Goal: Transaction & Acquisition: Purchase product/service

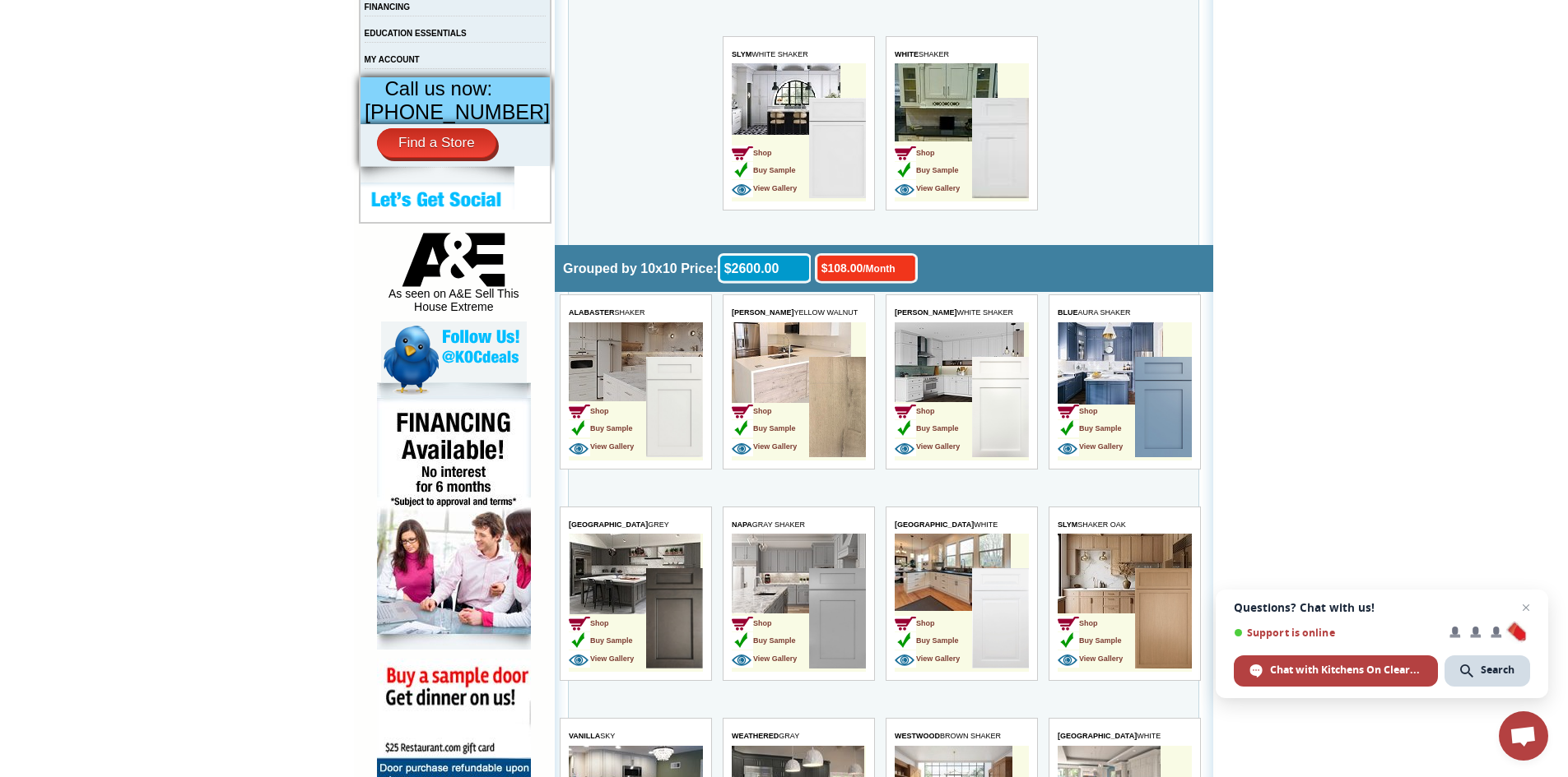
scroll to position [658, 0]
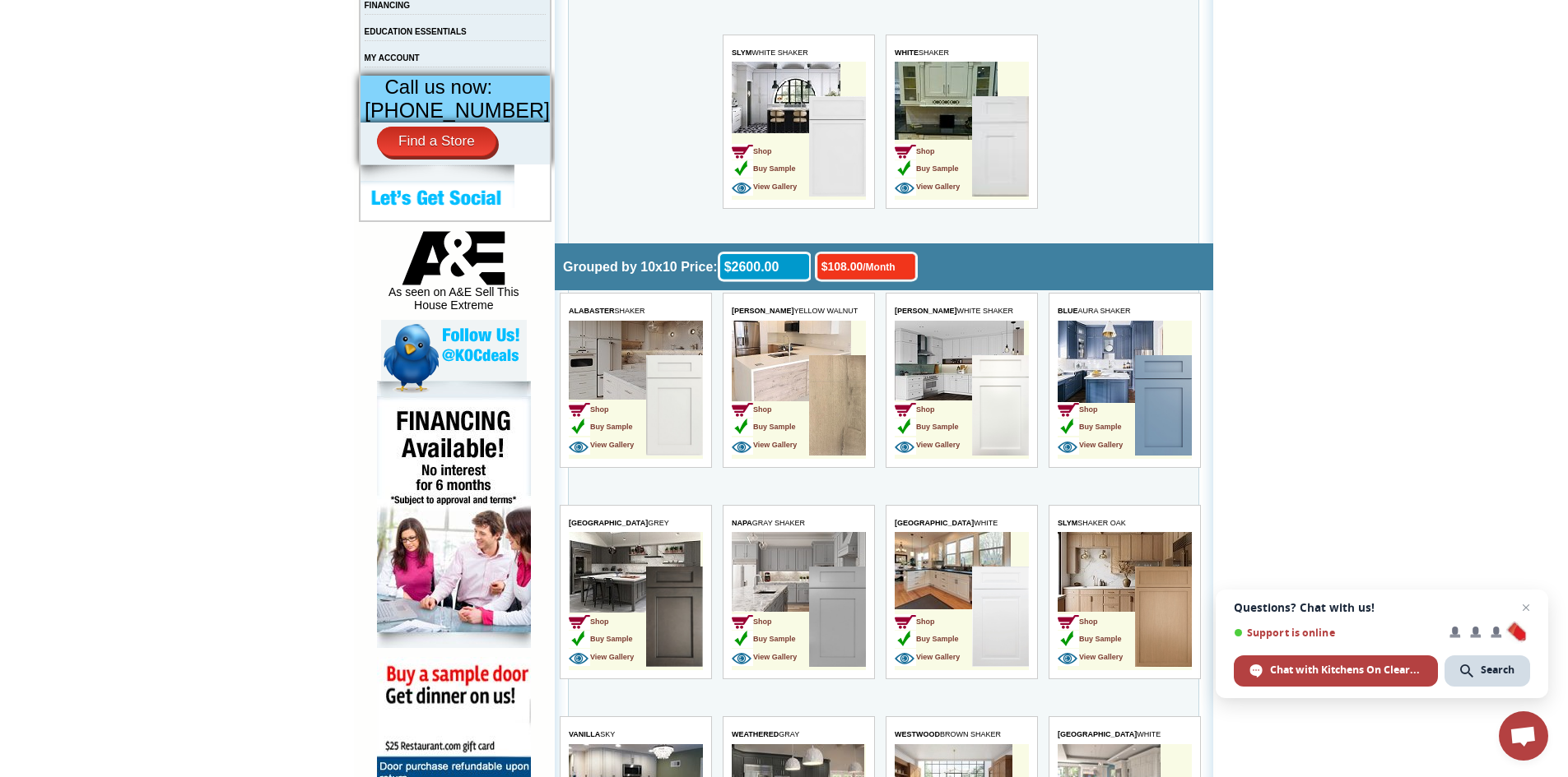
click at [662, 418] on img at bounding box center [674, 405] width 57 height 101
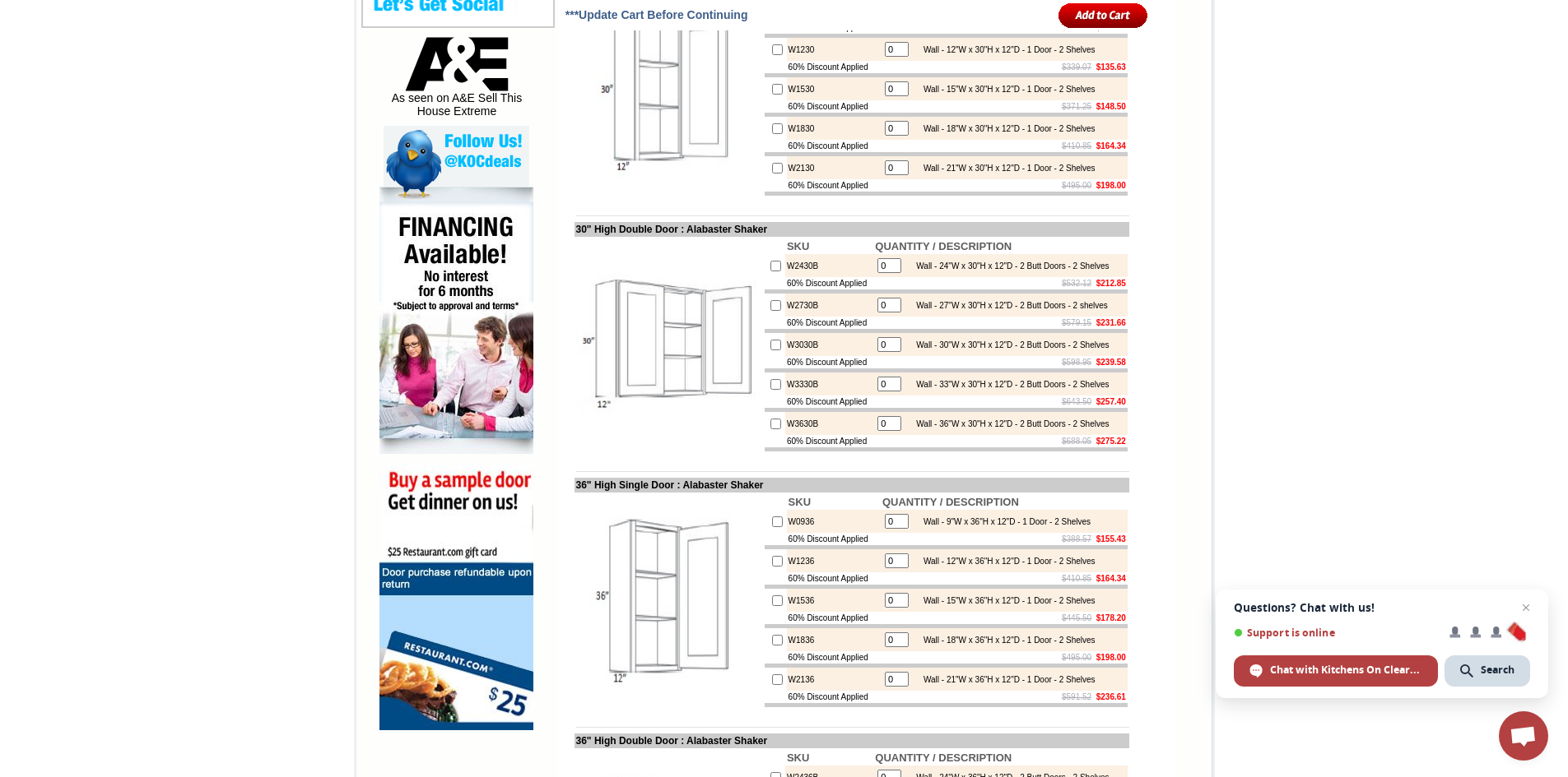
scroll to position [822, 0]
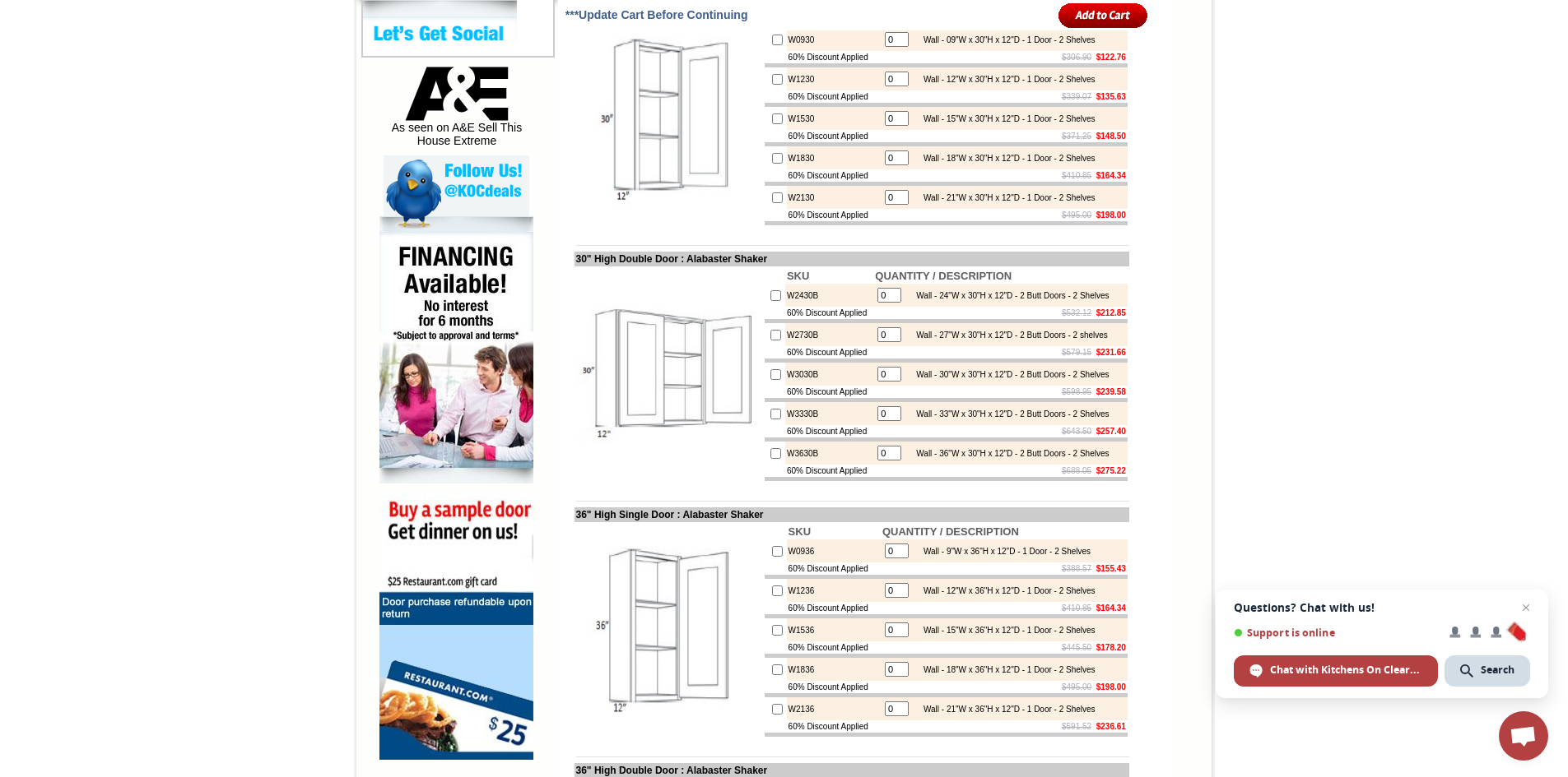
click at [882, 303] on input "0" at bounding box center [889, 296] width 24 height 15
click at [883, 381] on input "0" at bounding box center [889, 374] width 24 height 15
type input "2"
checkbox input "true"
click at [932, 379] on div "Wall - 30"W x 30"H x 12"D - 2 Butt Doors - 2 Shelves" at bounding box center [1008, 374] width 201 height 9
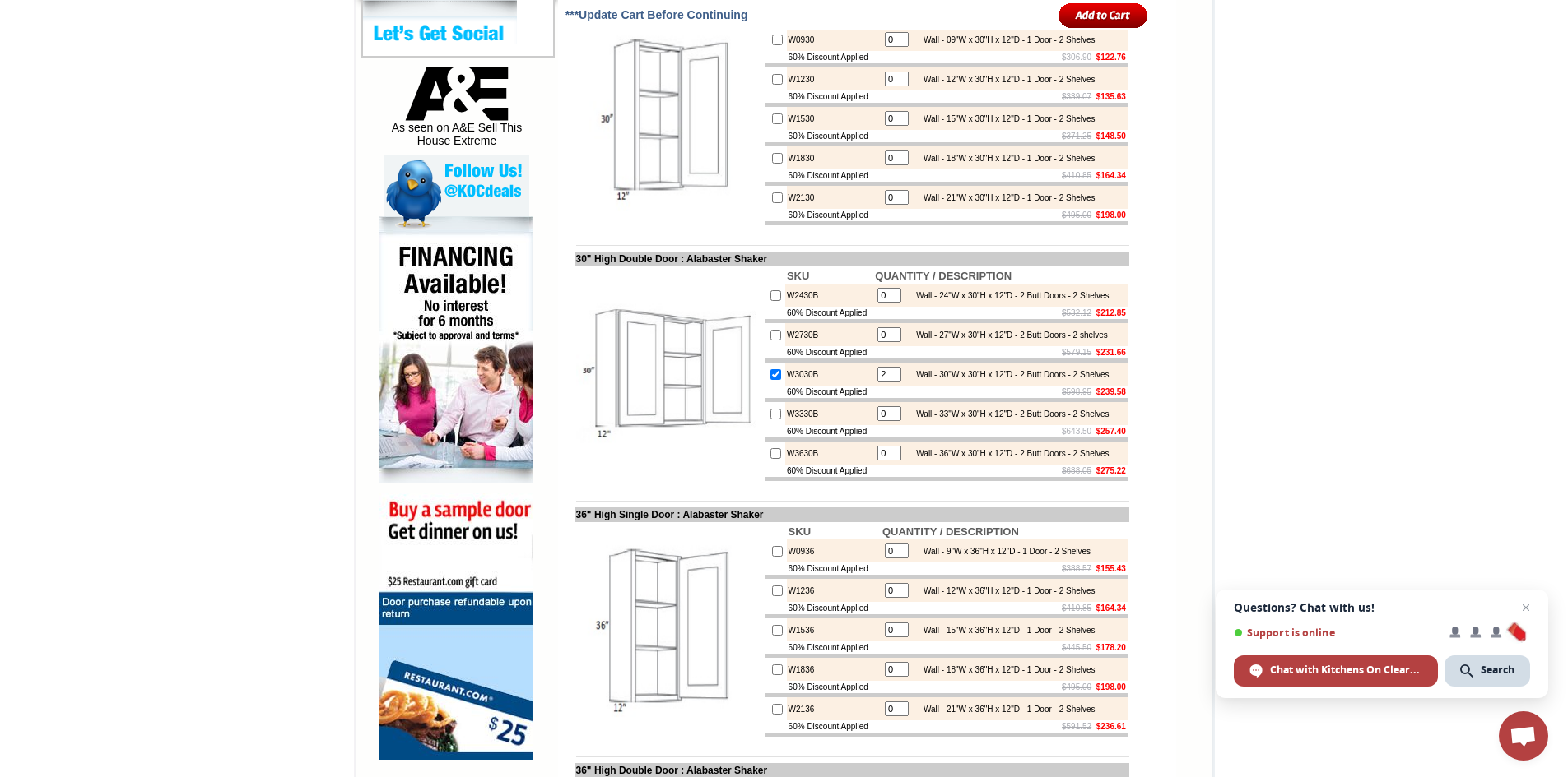
click at [884, 303] on input "0" at bounding box center [889, 296] width 24 height 15
type input "1"
checkbox input "true"
click at [1013, 477] on td "$688.05 $275.22" at bounding box center [1000, 471] width 254 height 12
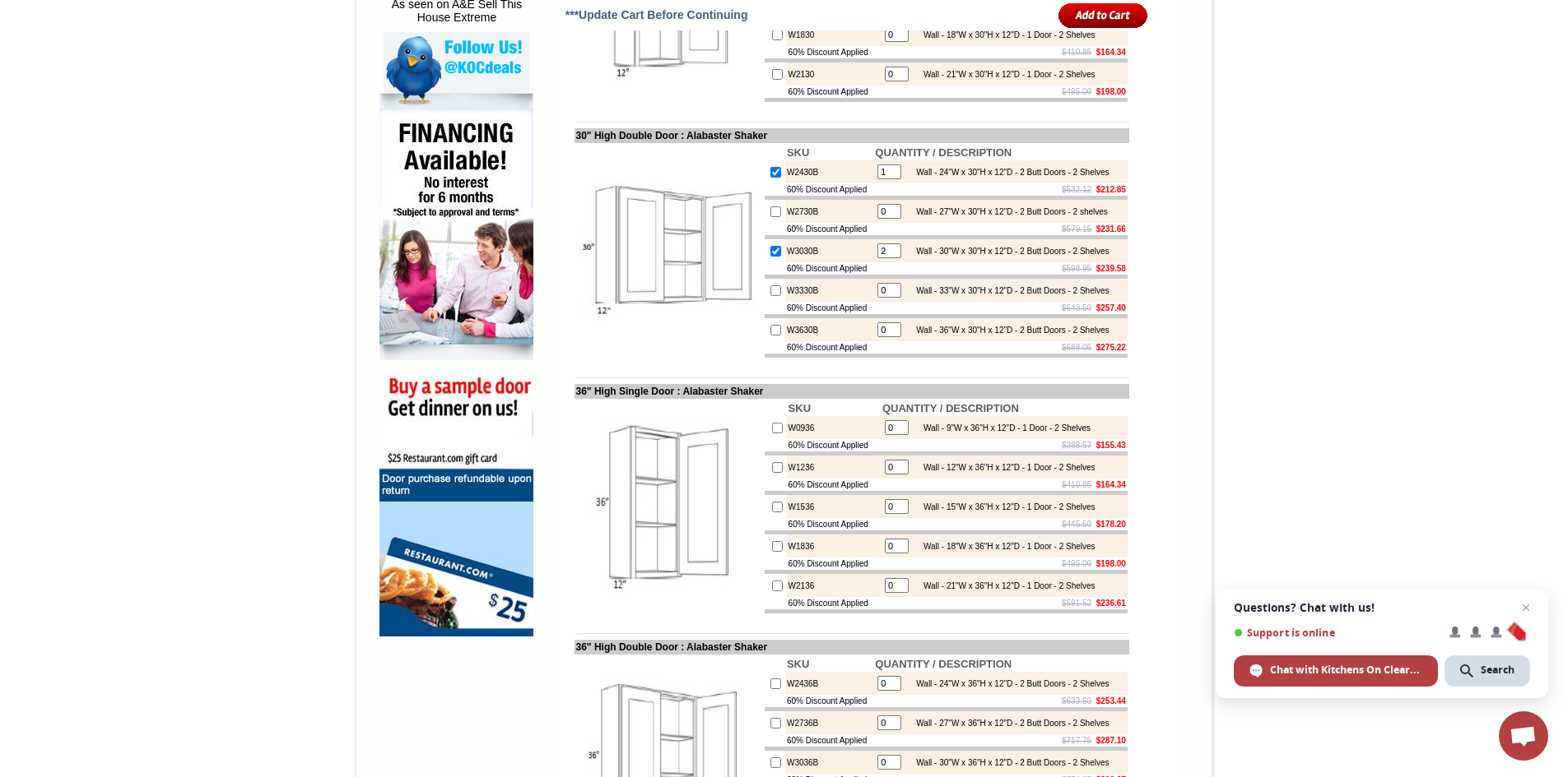
scroll to position [905, 0]
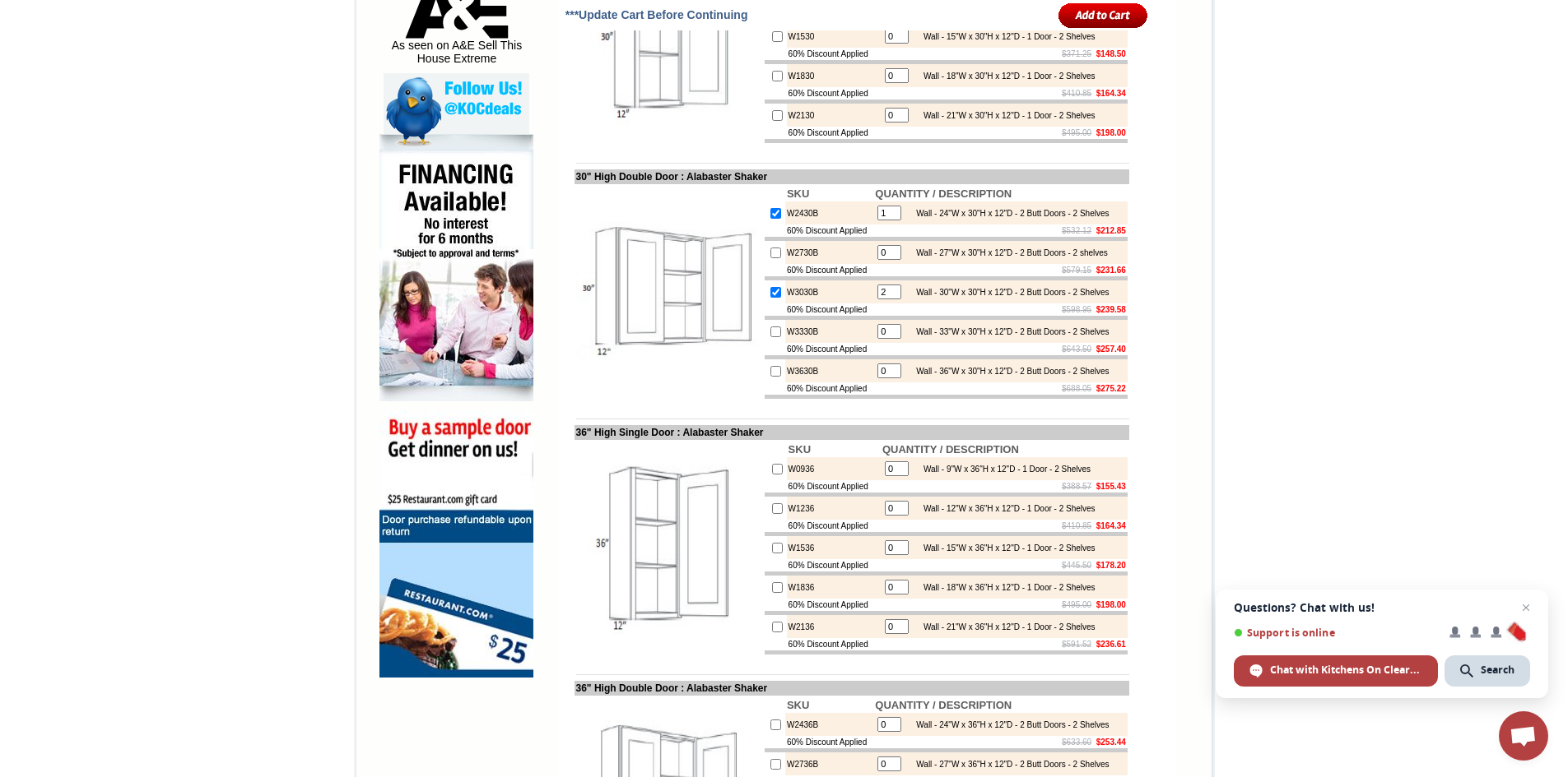
click at [1086, 16] on input "image" at bounding box center [1103, 15] width 90 height 27
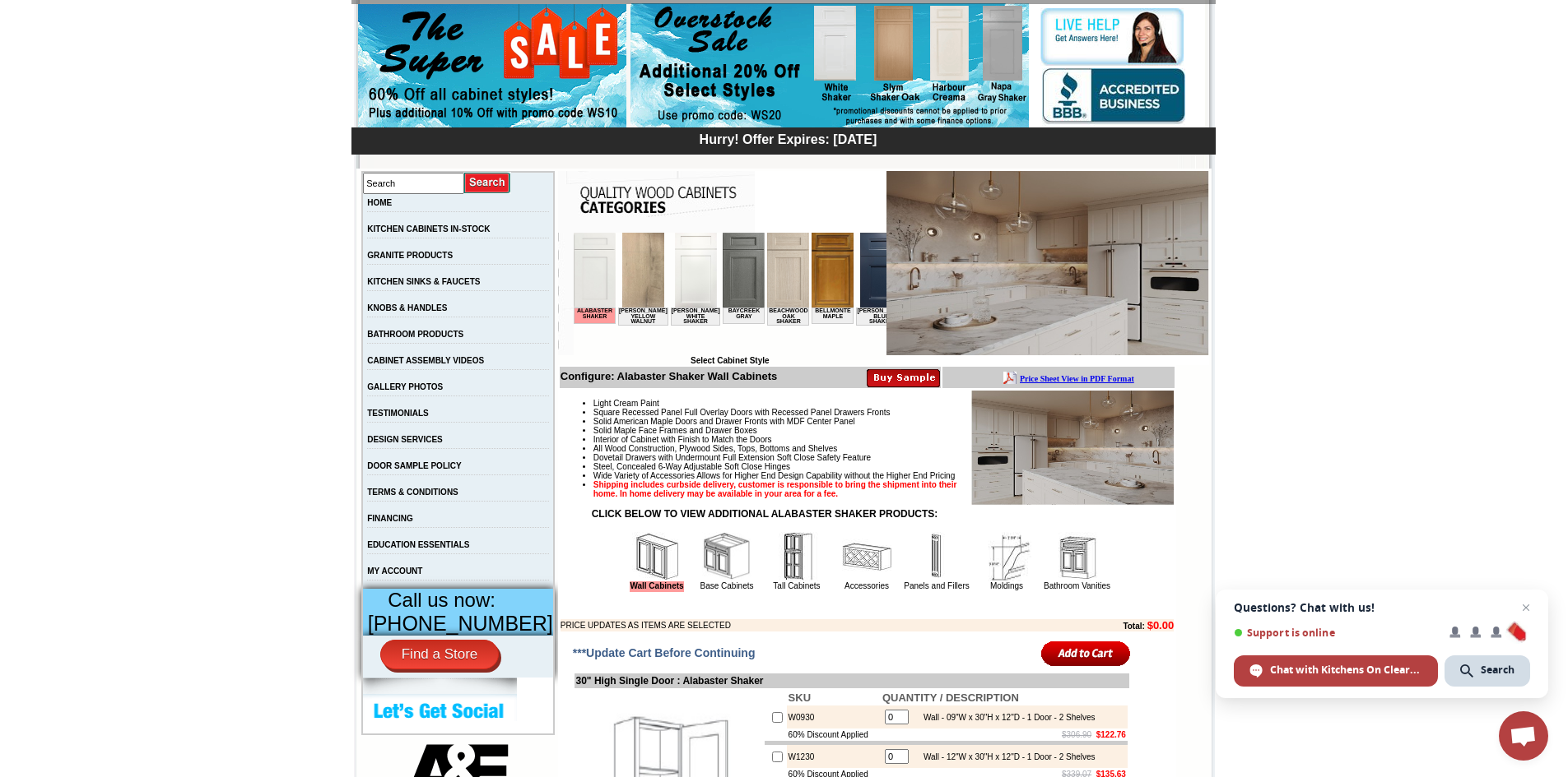
scroll to position [411, 0]
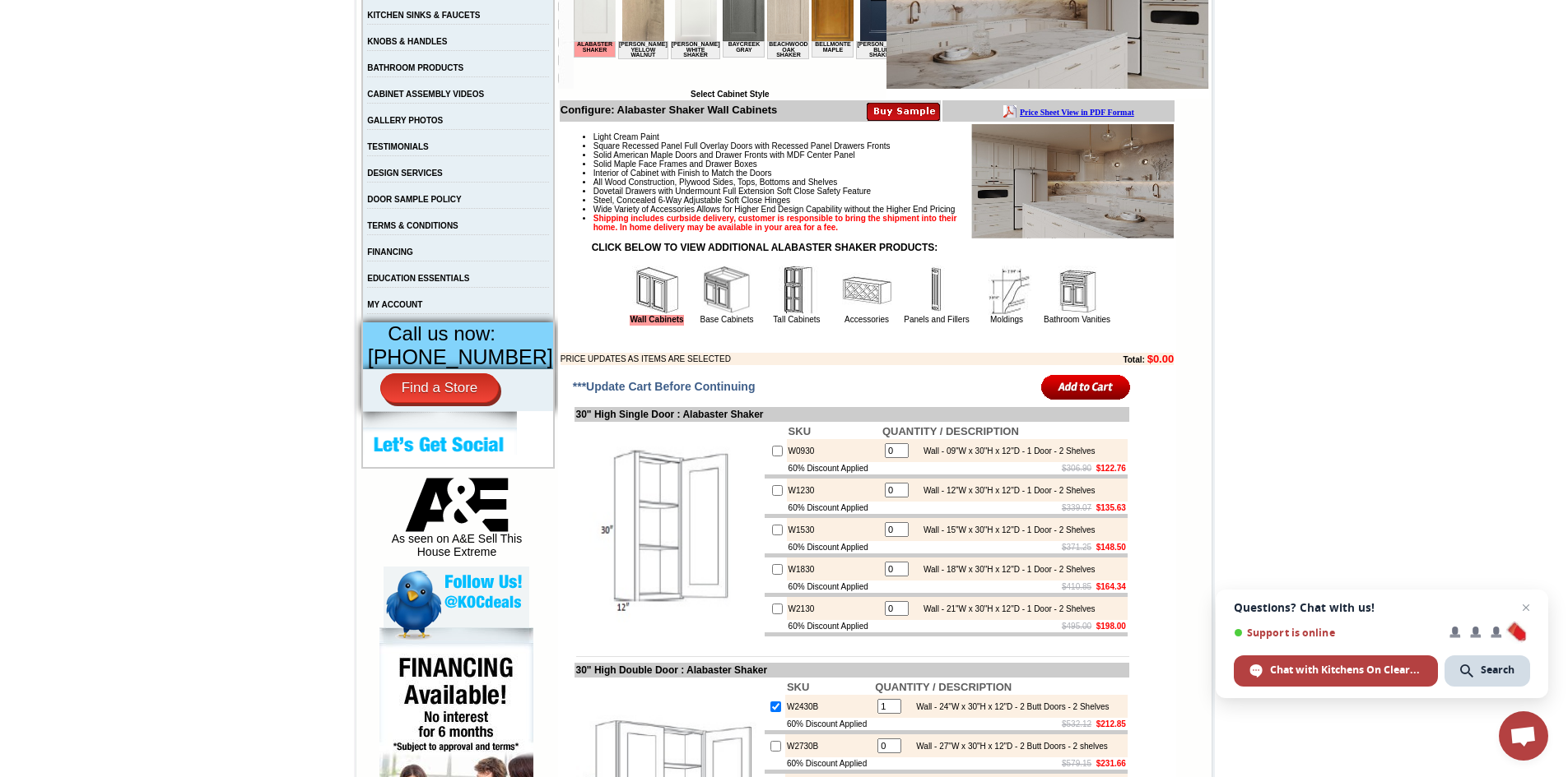
click at [702, 315] on img at bounding box center [727, 291] width 50 height 50
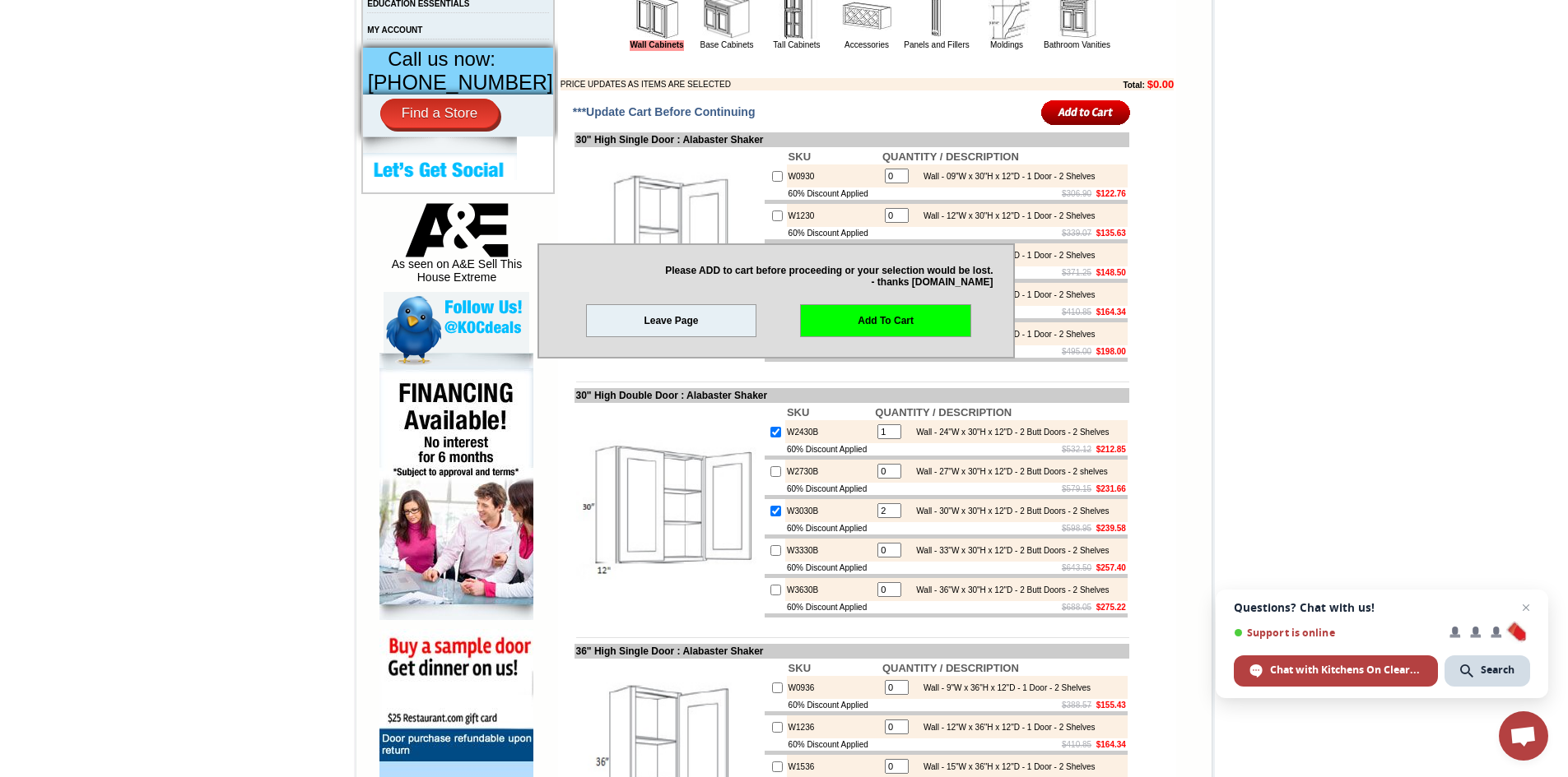
scroll to position [658, 0]
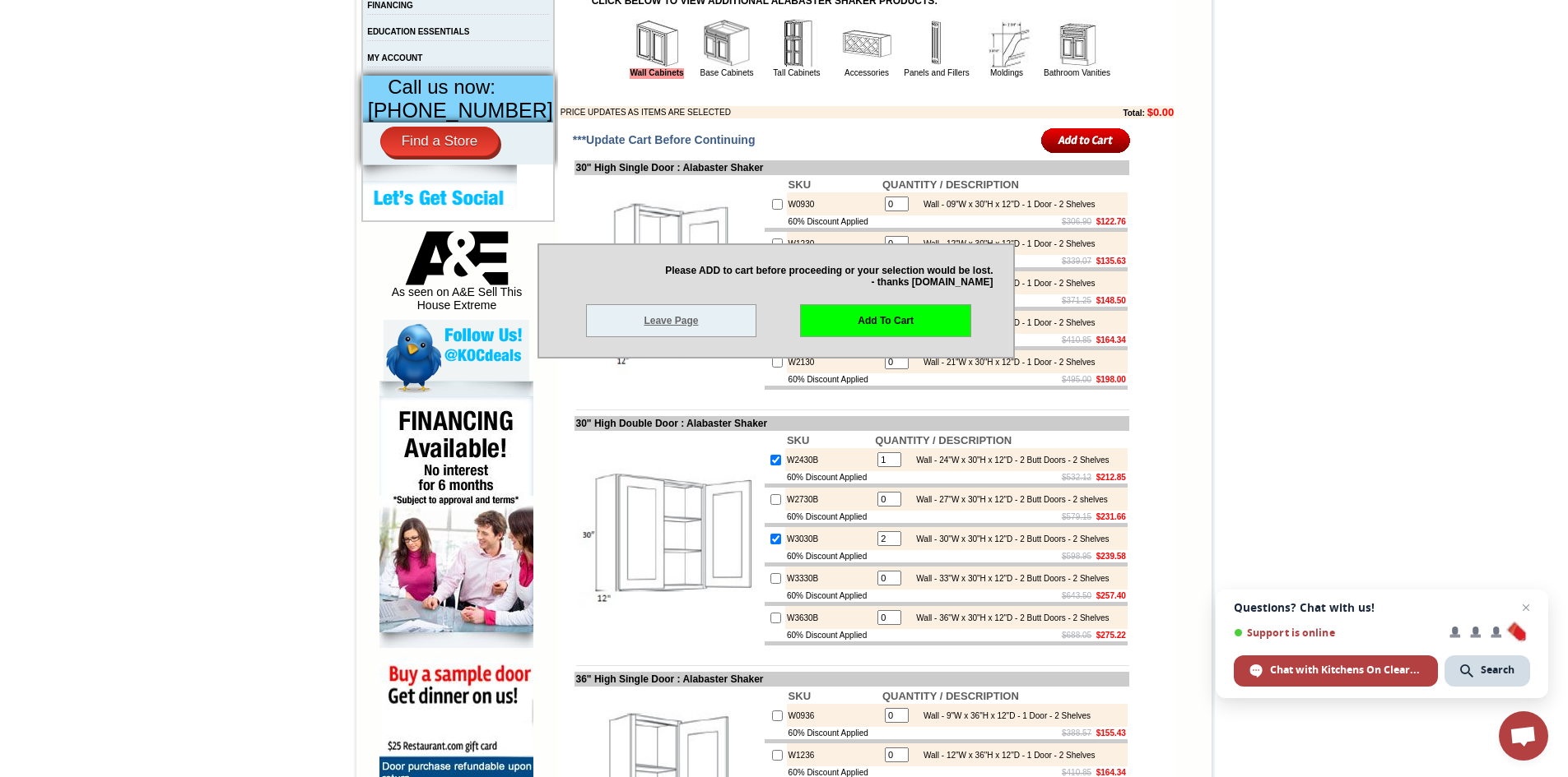
click at [699, 319] on link "Leave Page" at bounding box center [671, 321] width 171 height 33
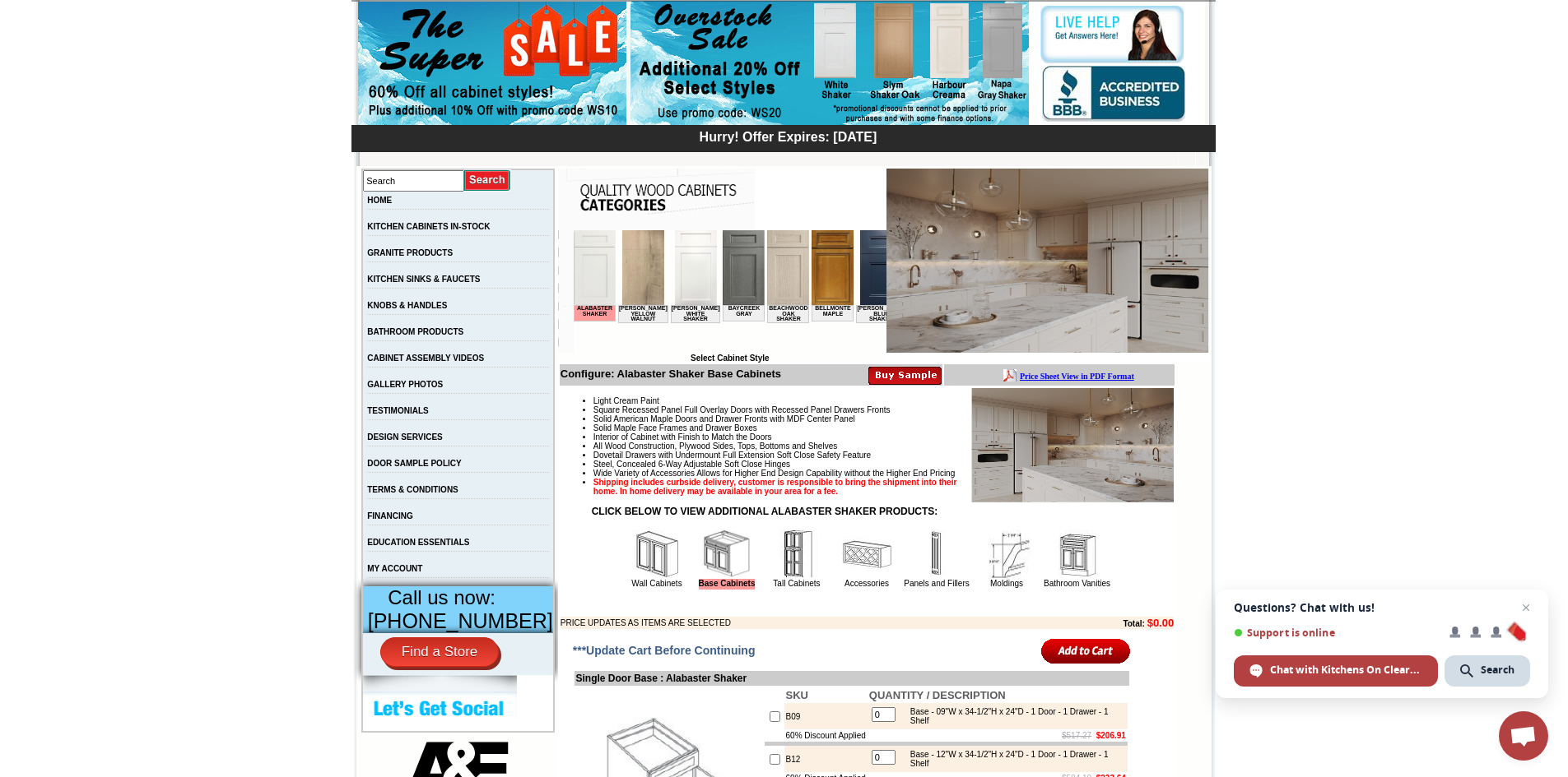
scroll to position [329, 0]
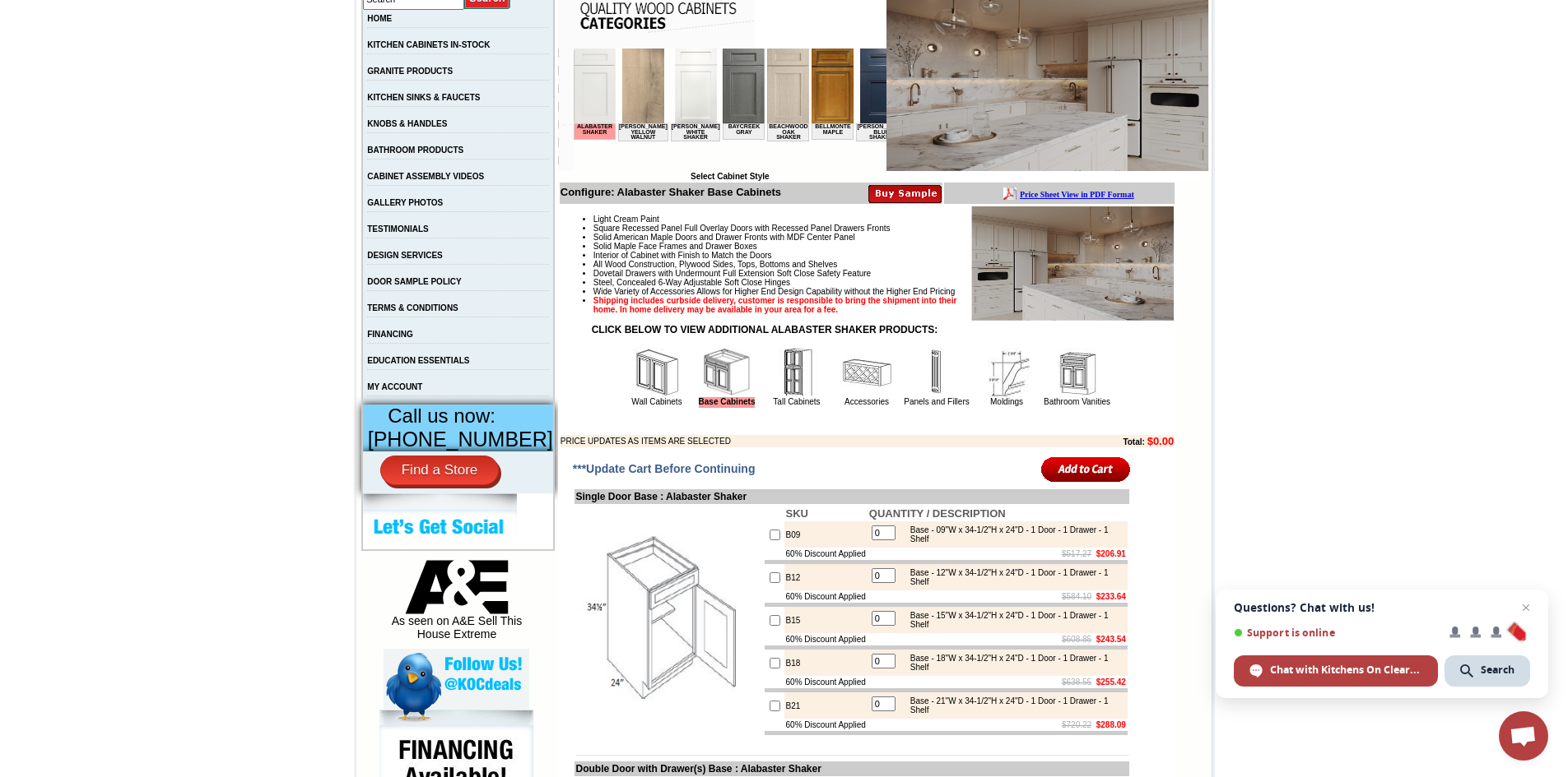
click at [714, 397] on img at bounding box center [727, 372] width 50 height 50
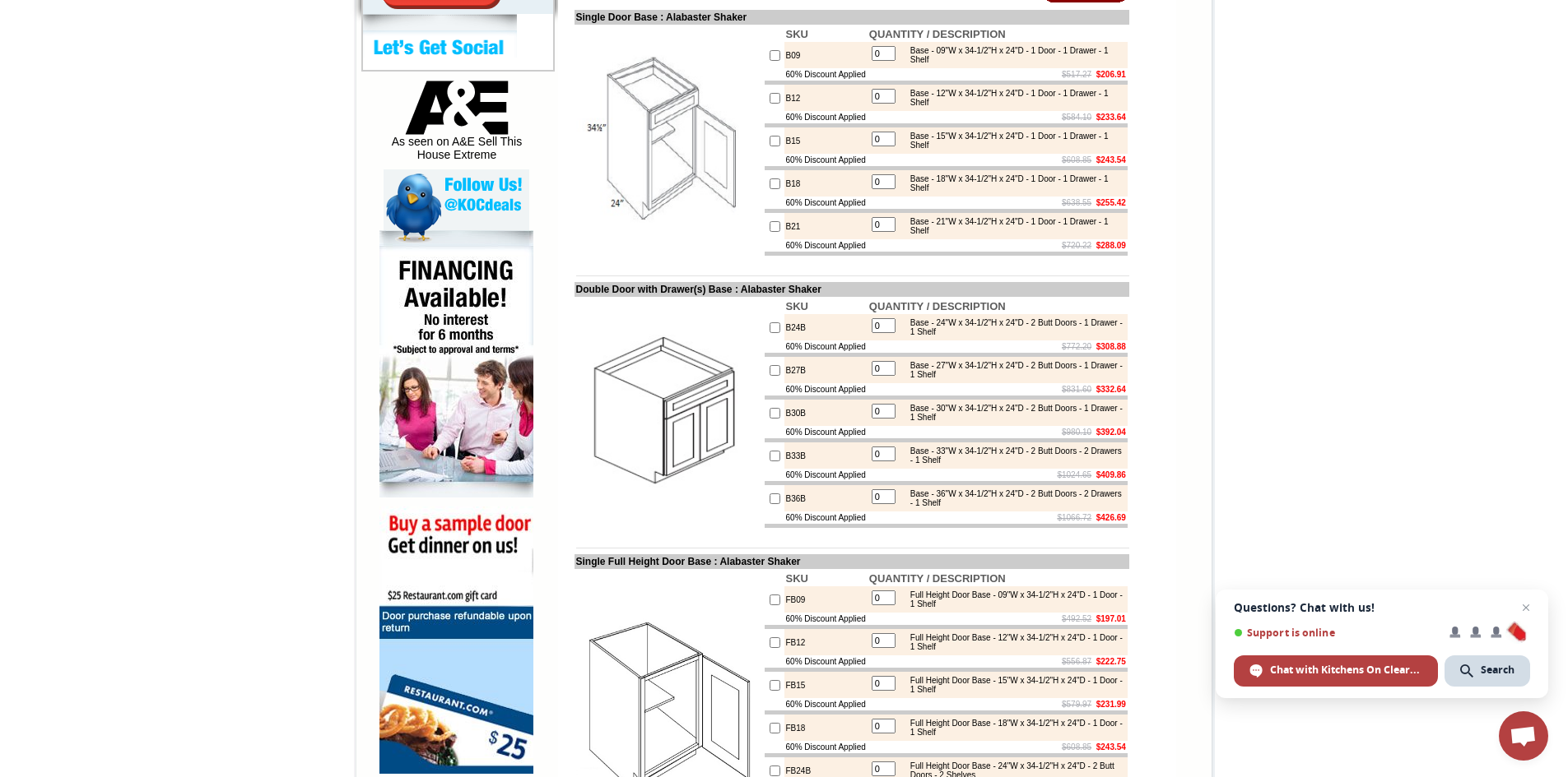
scroll to position [905, 0]
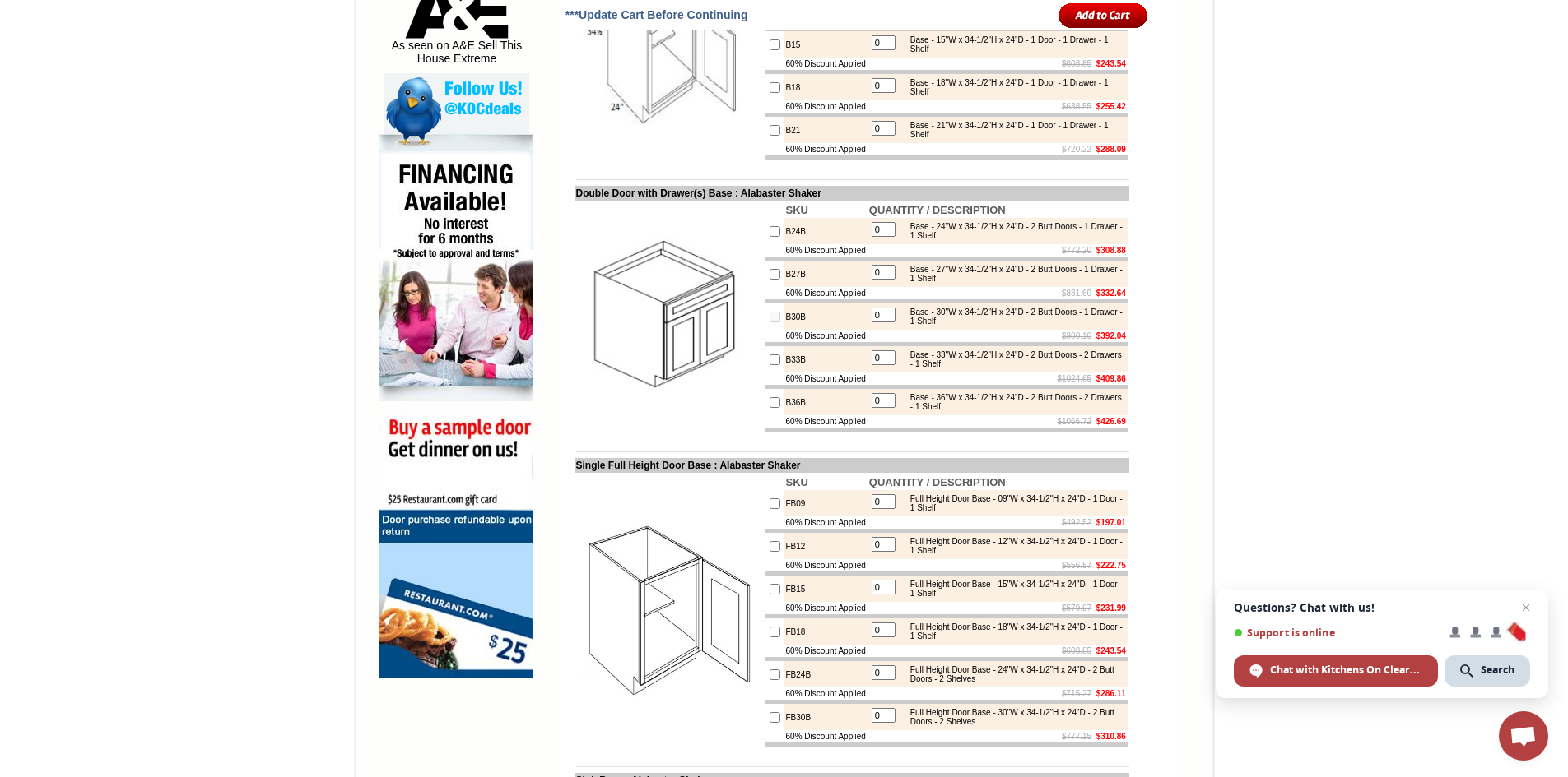
click at [882, 323] on input "0" at bounding box center [883, 315] width 24 height 15
type input "2"
checkbox input "true"
click at [1009, 368] on div "Base - 33"W x 34-1/2"H x 24"D - 2 Butt Doors - 2 Drawers - 1 Shelf" at bounding box center [1013, 359] width 221 height 18
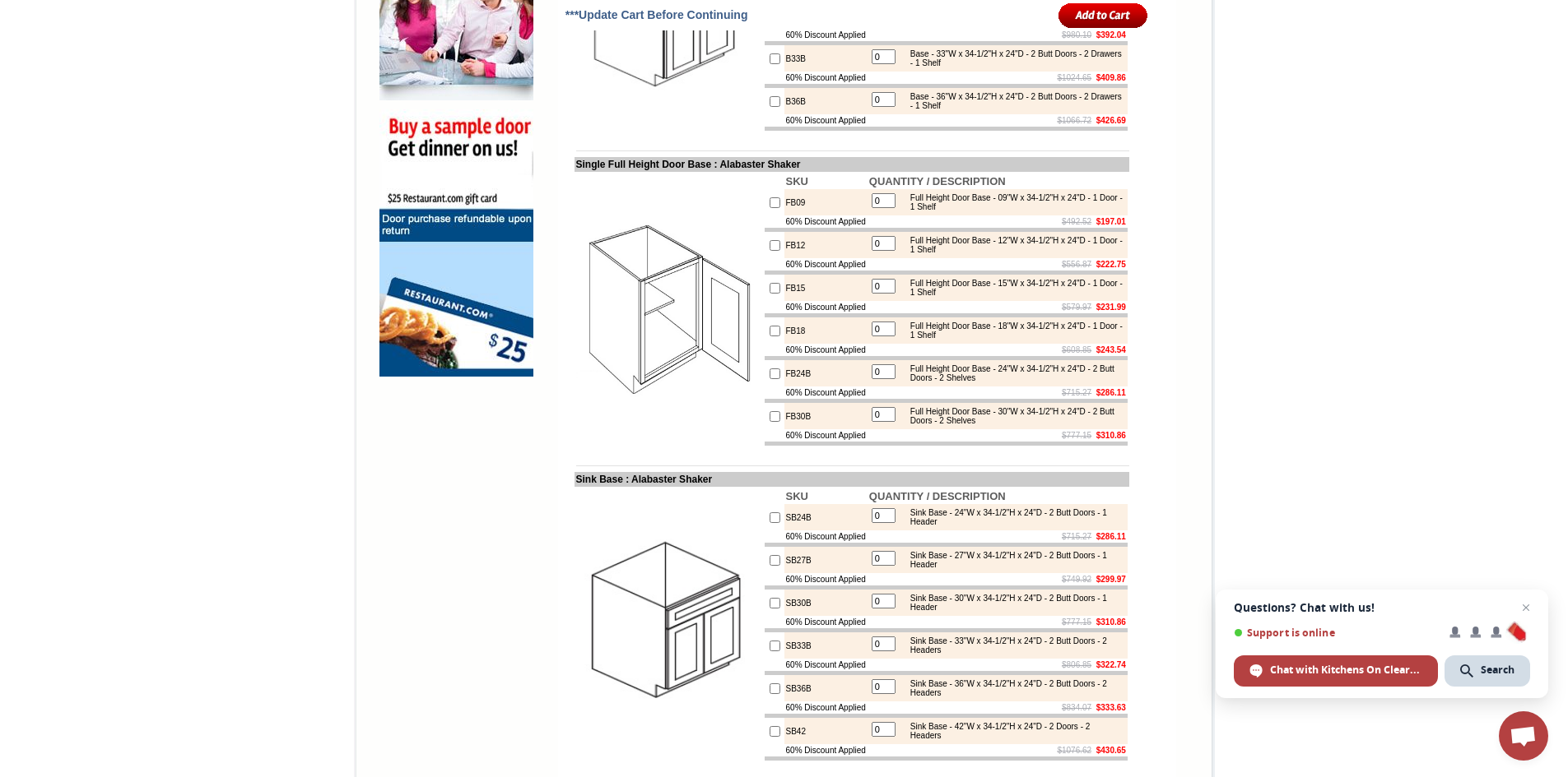
scroll to position [1234, 0]
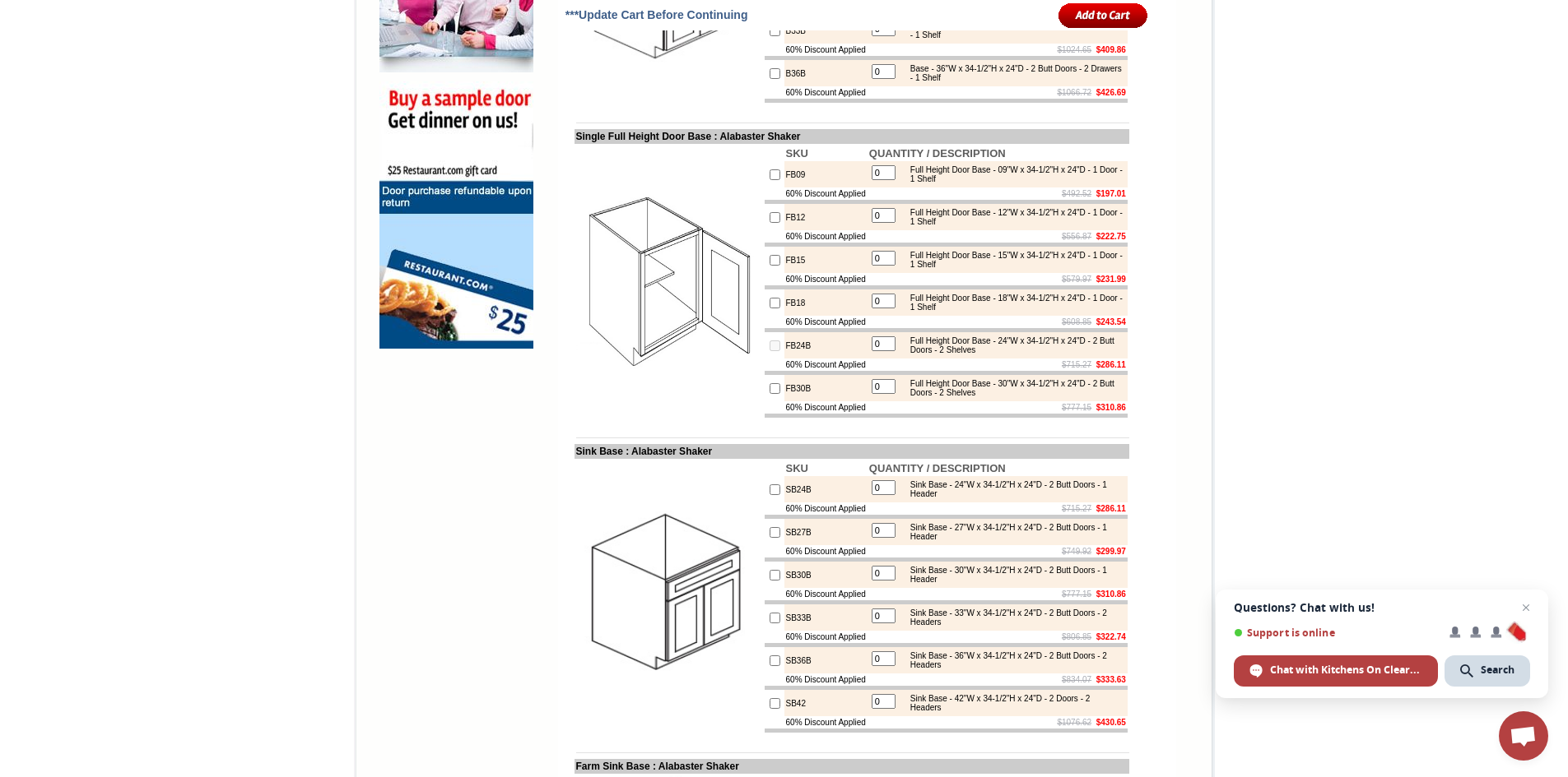
click at [879, 351] on input "0" at bounding box center [883, 343] width 24 height 15
type input "1"
checkbox input "true"
click at [963, 414] on td "$777.15 $310.86" at bounding box center [997, 407] width 260 height 12
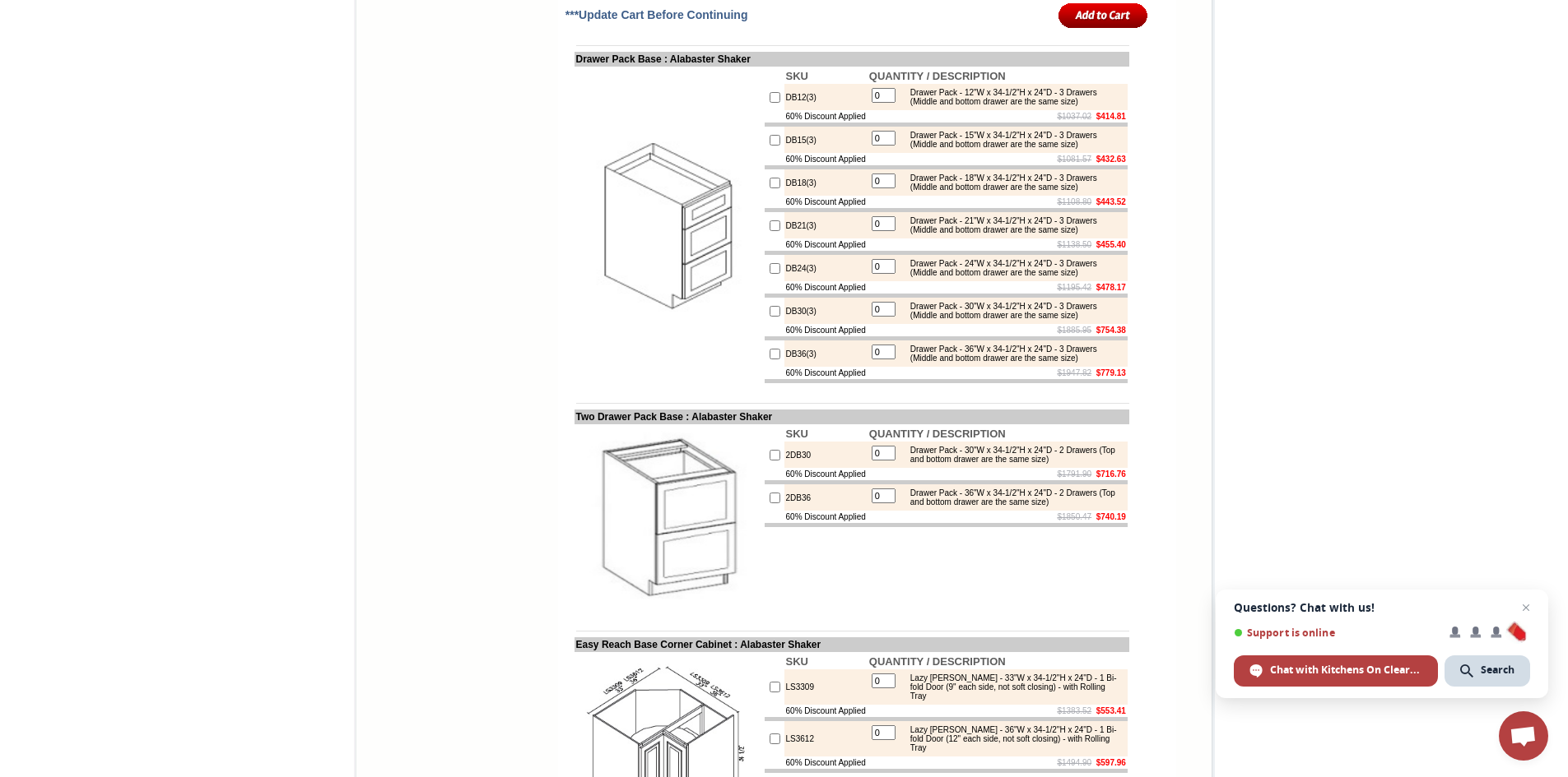
scroll to position [2632, 0]
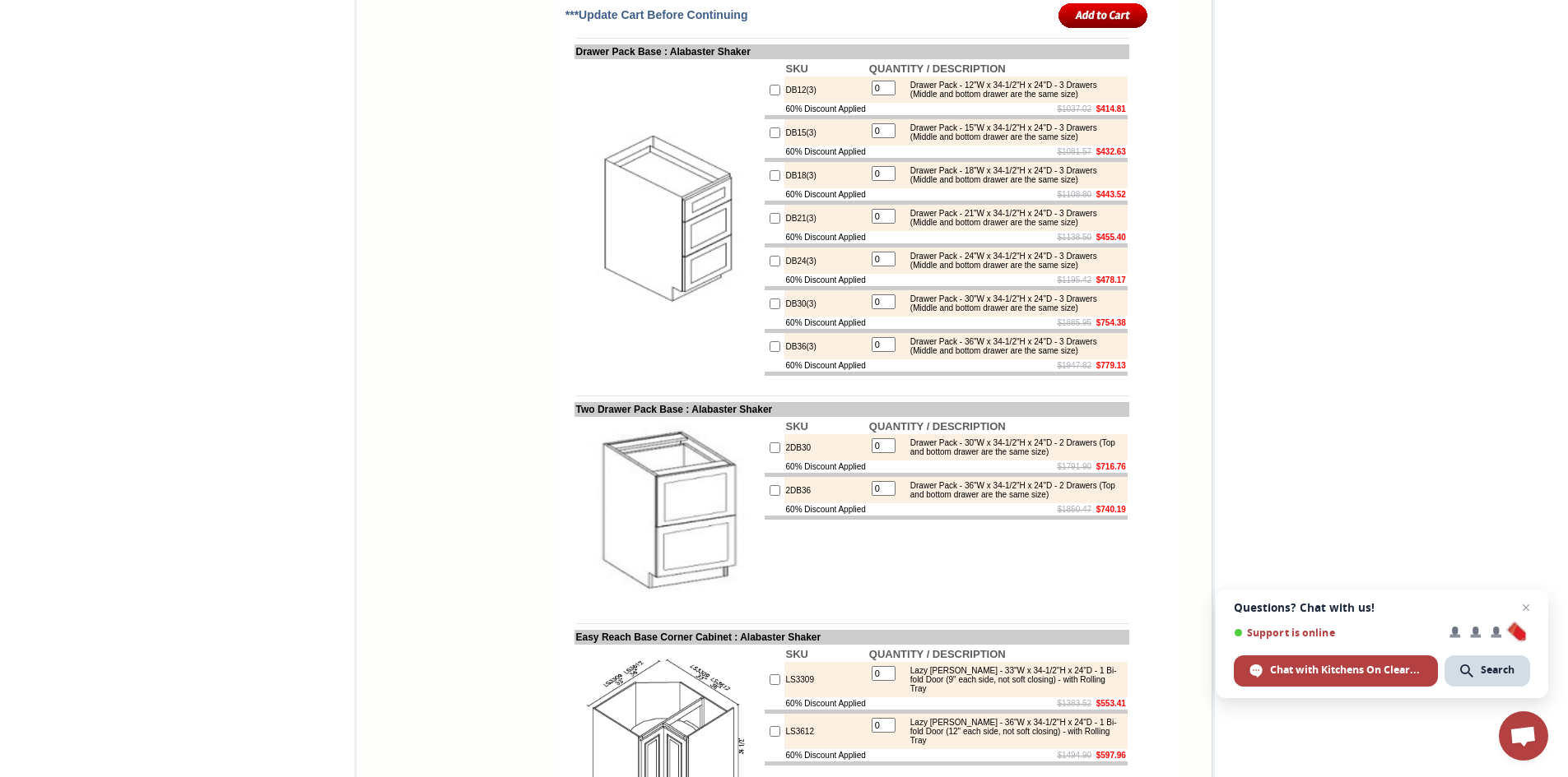
click at [886, 267] on input "0" at bounding box center [883, 259] width 24 height 15
type input "1"
checkbox input "true"
click at [992, 313] on div "Drawer Pack - 30"W x 34-1/2"H x 24"D - 3 Drawers (Middle and bottom drawer are …" at bounding box center [1013, 304] width 221 height 18
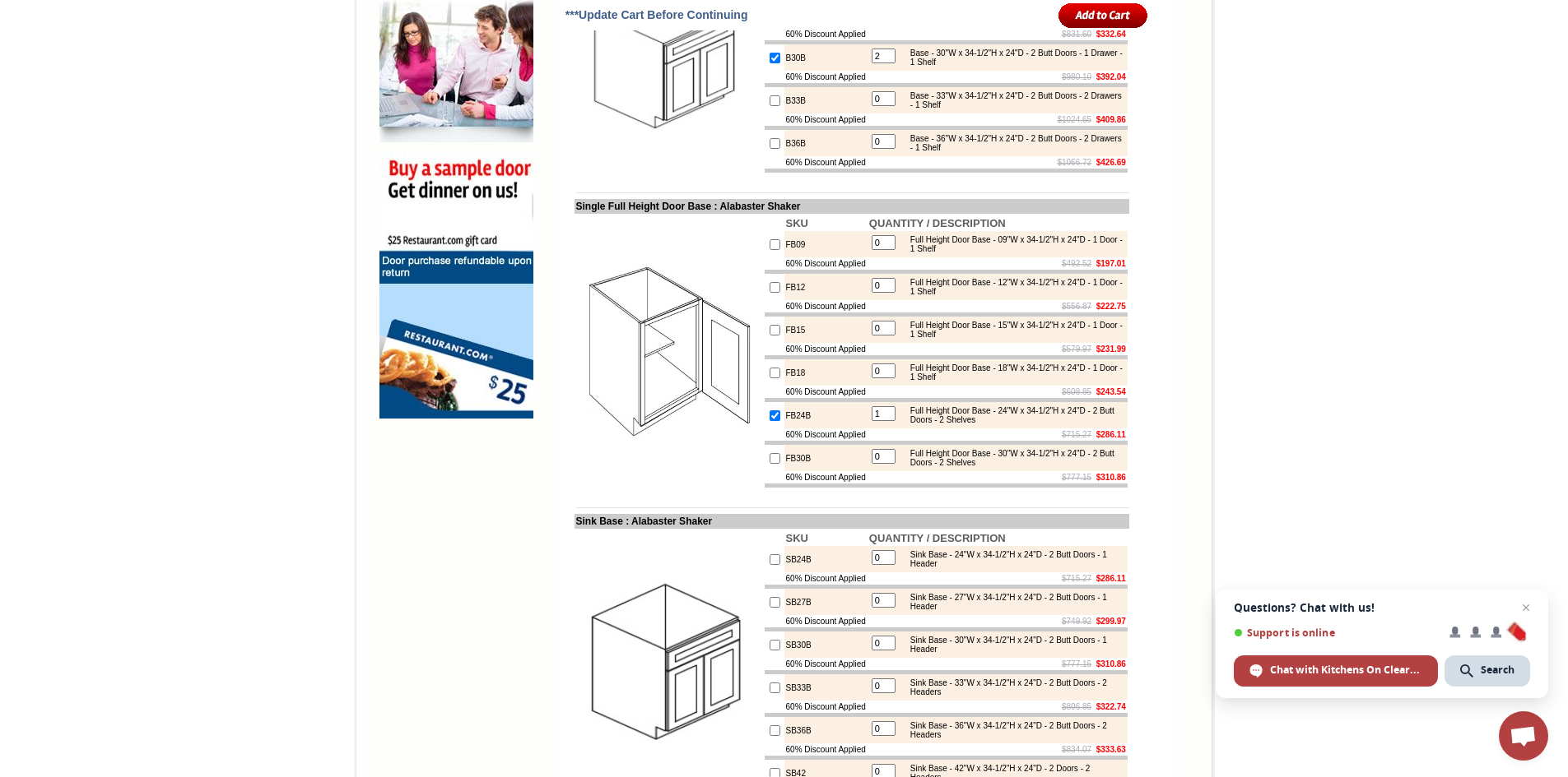
scroll to position [1069, 0]
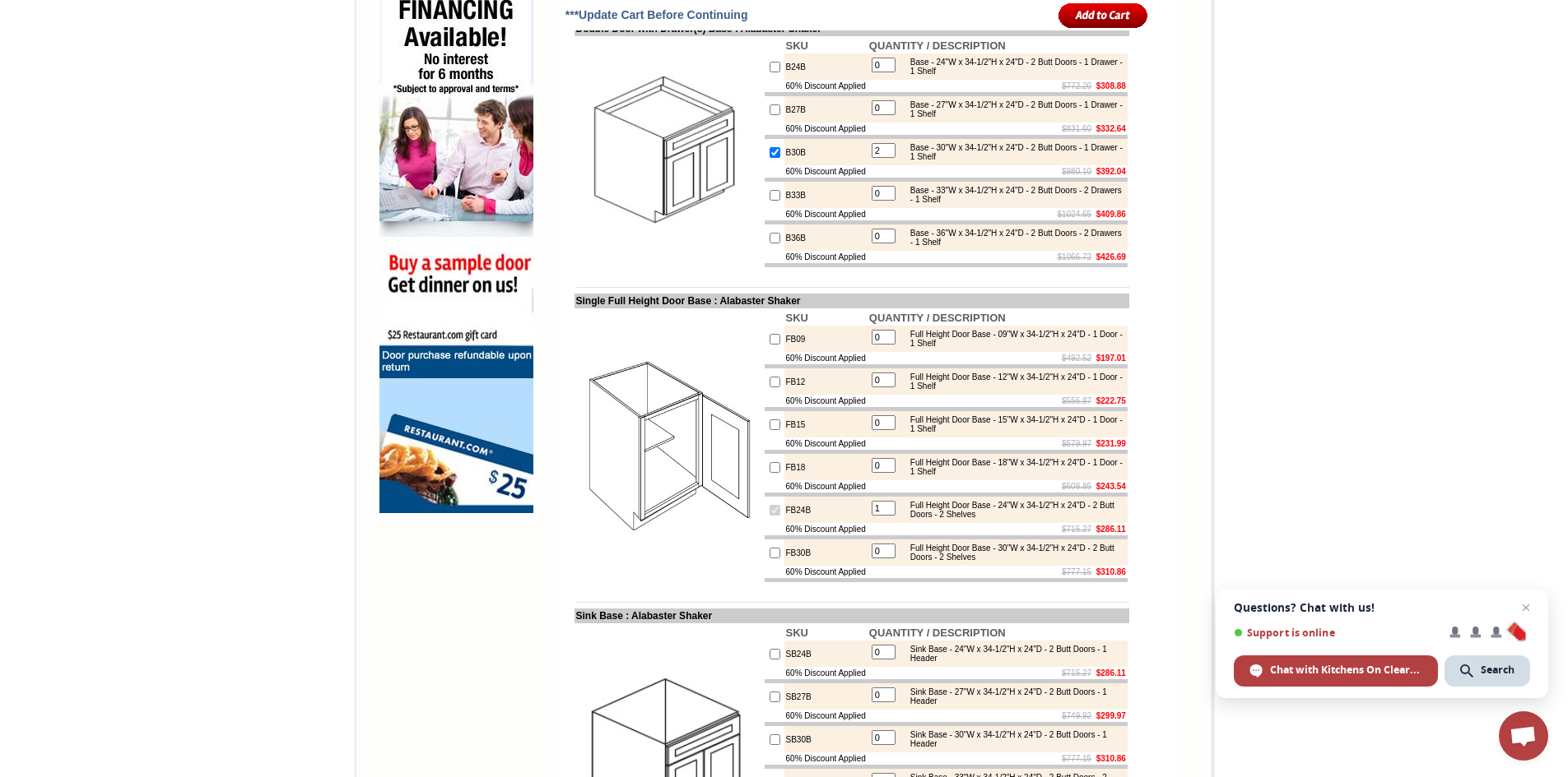
click at [880, 516] on input "1" at bounding box center [883, 509] width 24 height 15
type input "0"
click at [875, 623] on td "Sink Base : Alabaster Shaker" at bounding box center [851, 616] width 554 height 15
click at [882, 516] on input "0" at bounding box center [883, 509] width 24 height 15
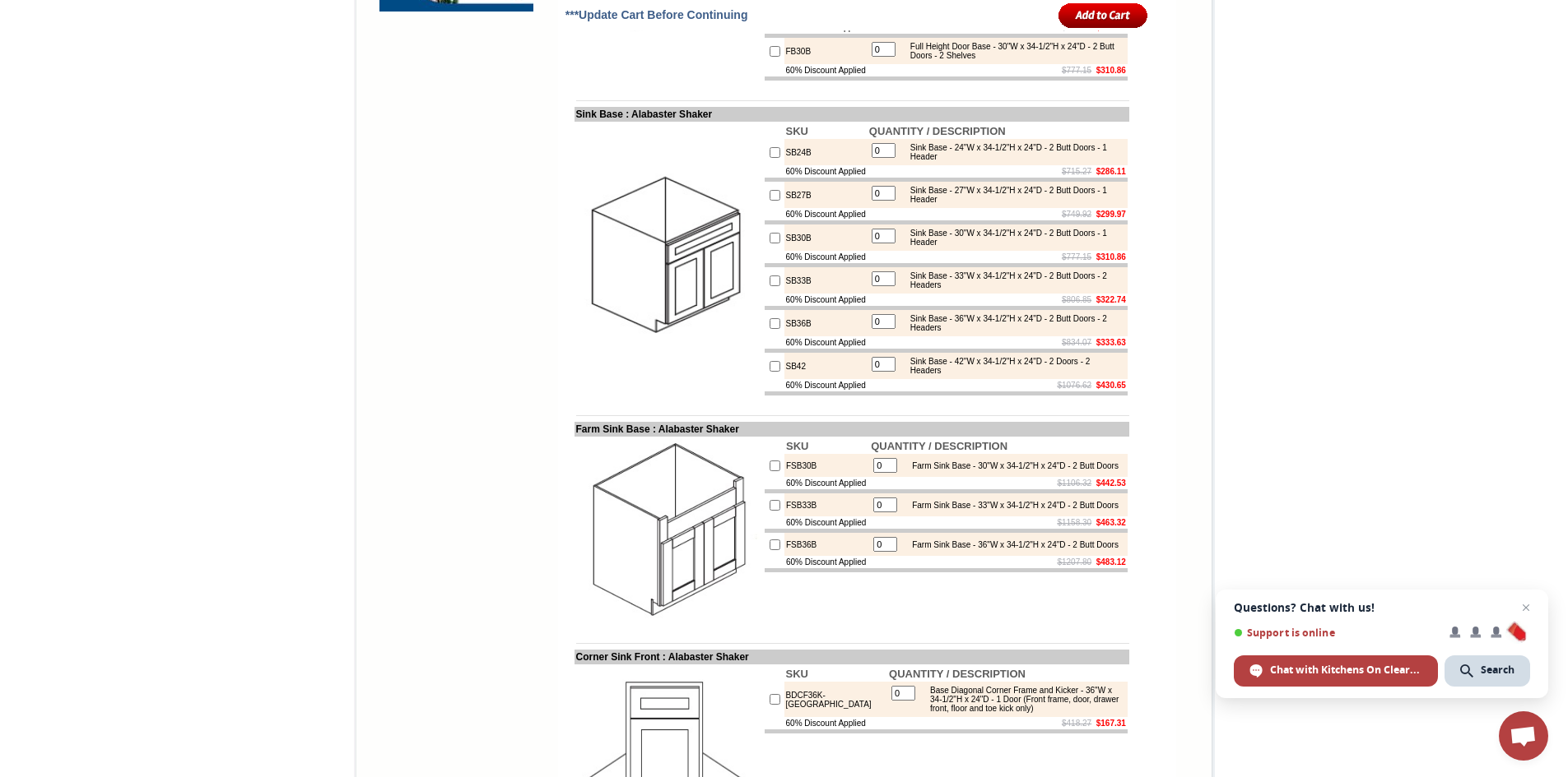
scroll to position [1481, 0]
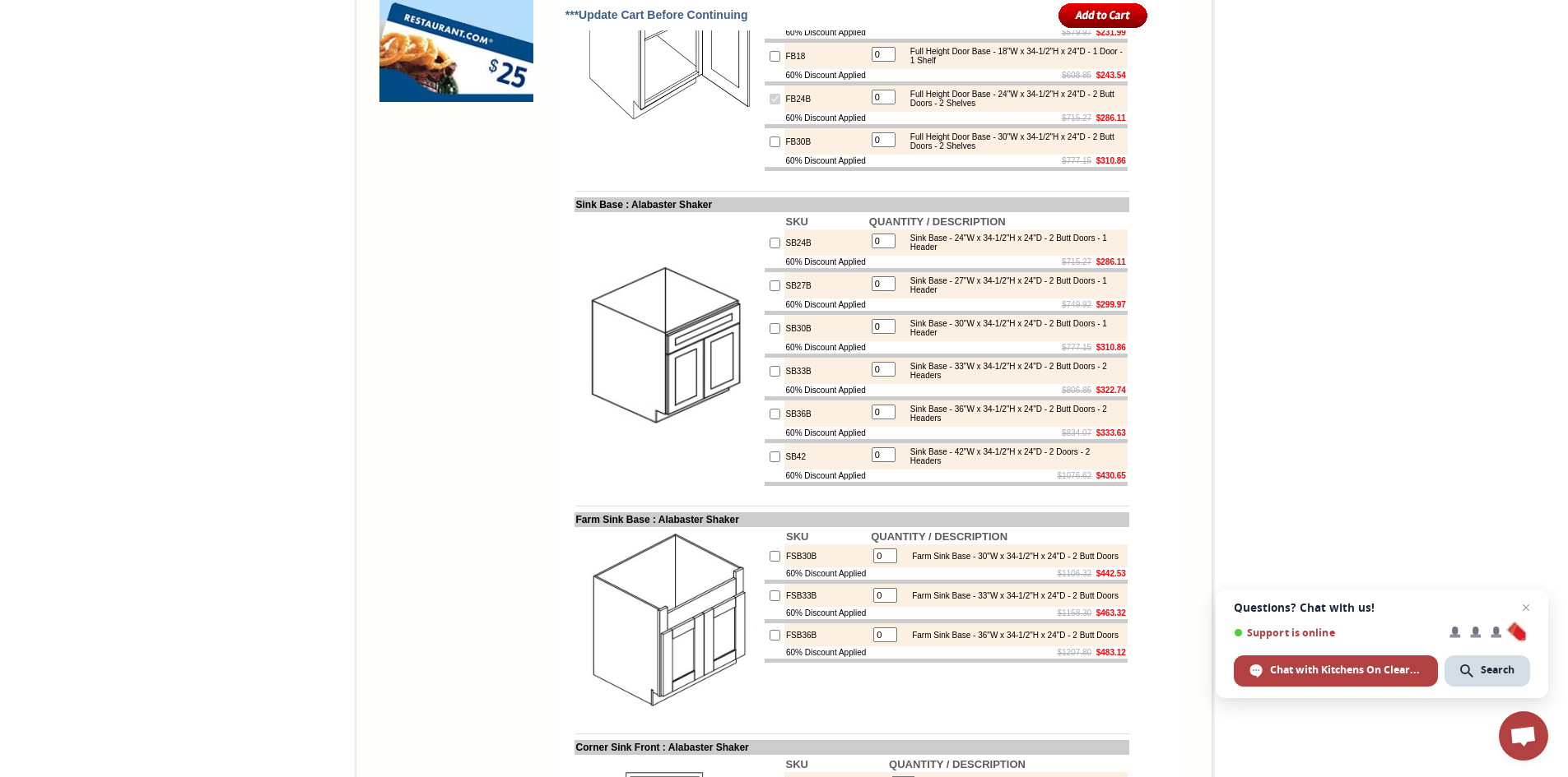
click at [1102, 13] on input "image" at bounding box center [1103, 15] width 90 height 27
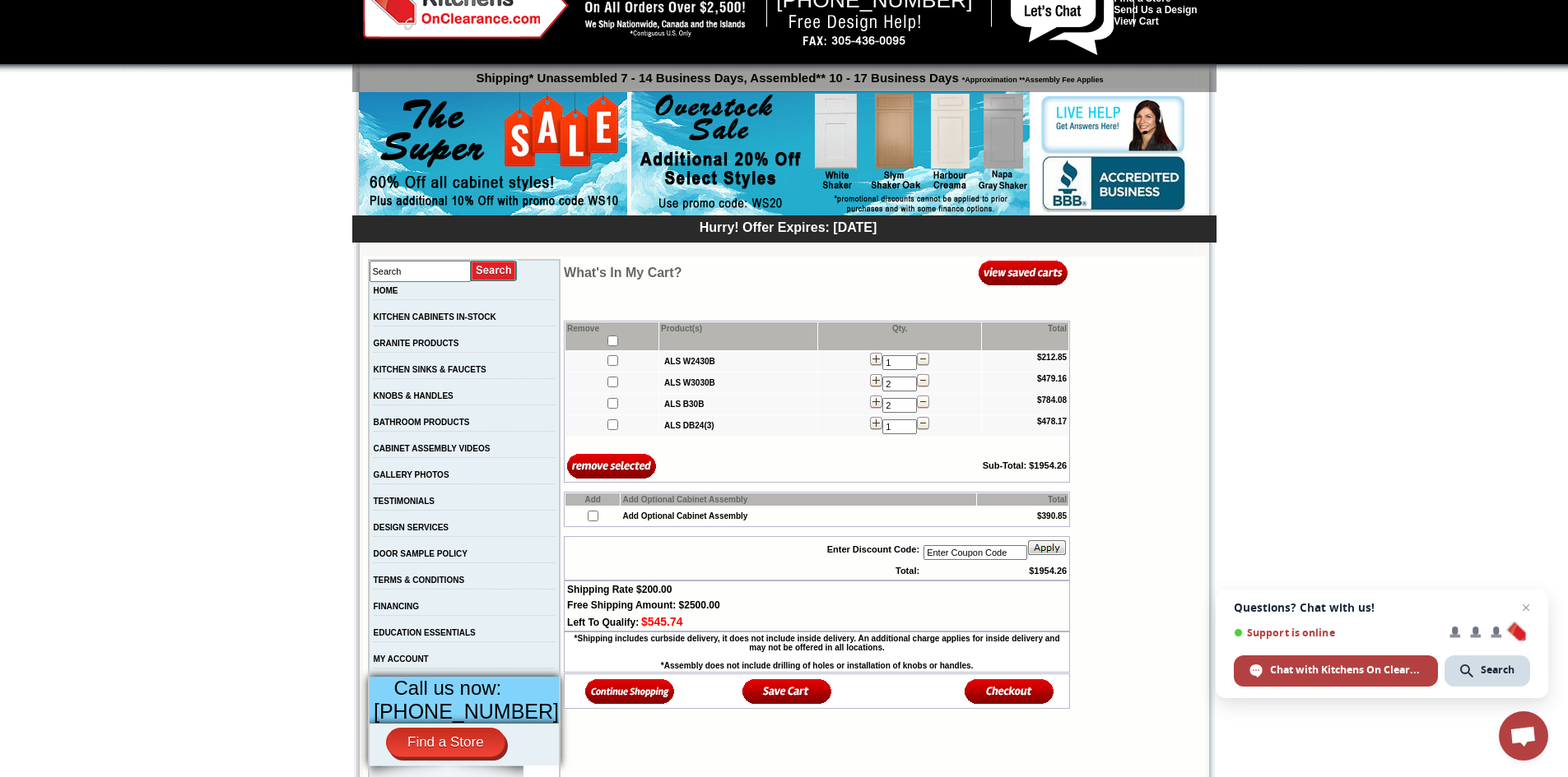
scroll to position [83, 0]
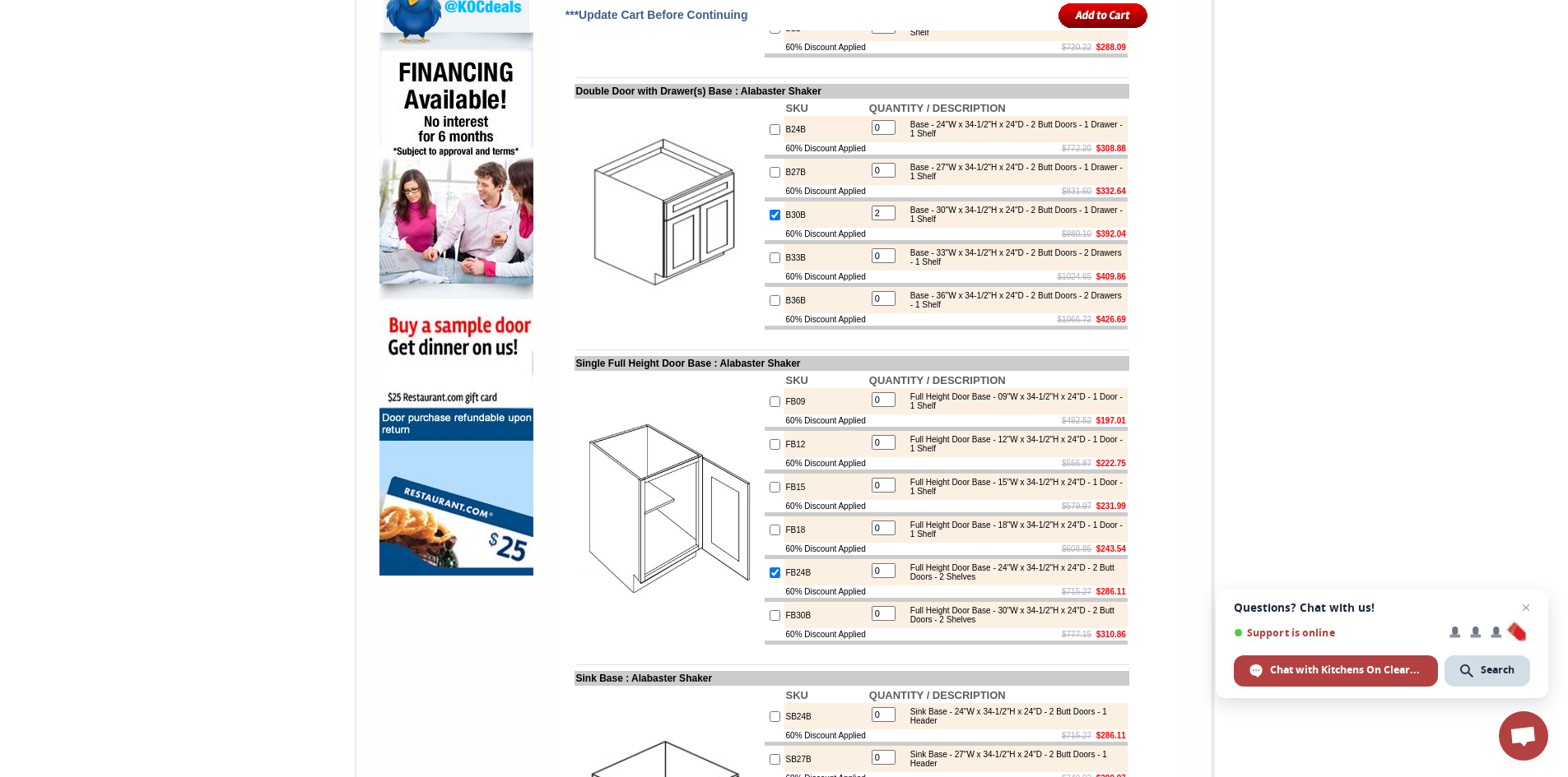
scroll to position [987, 0]
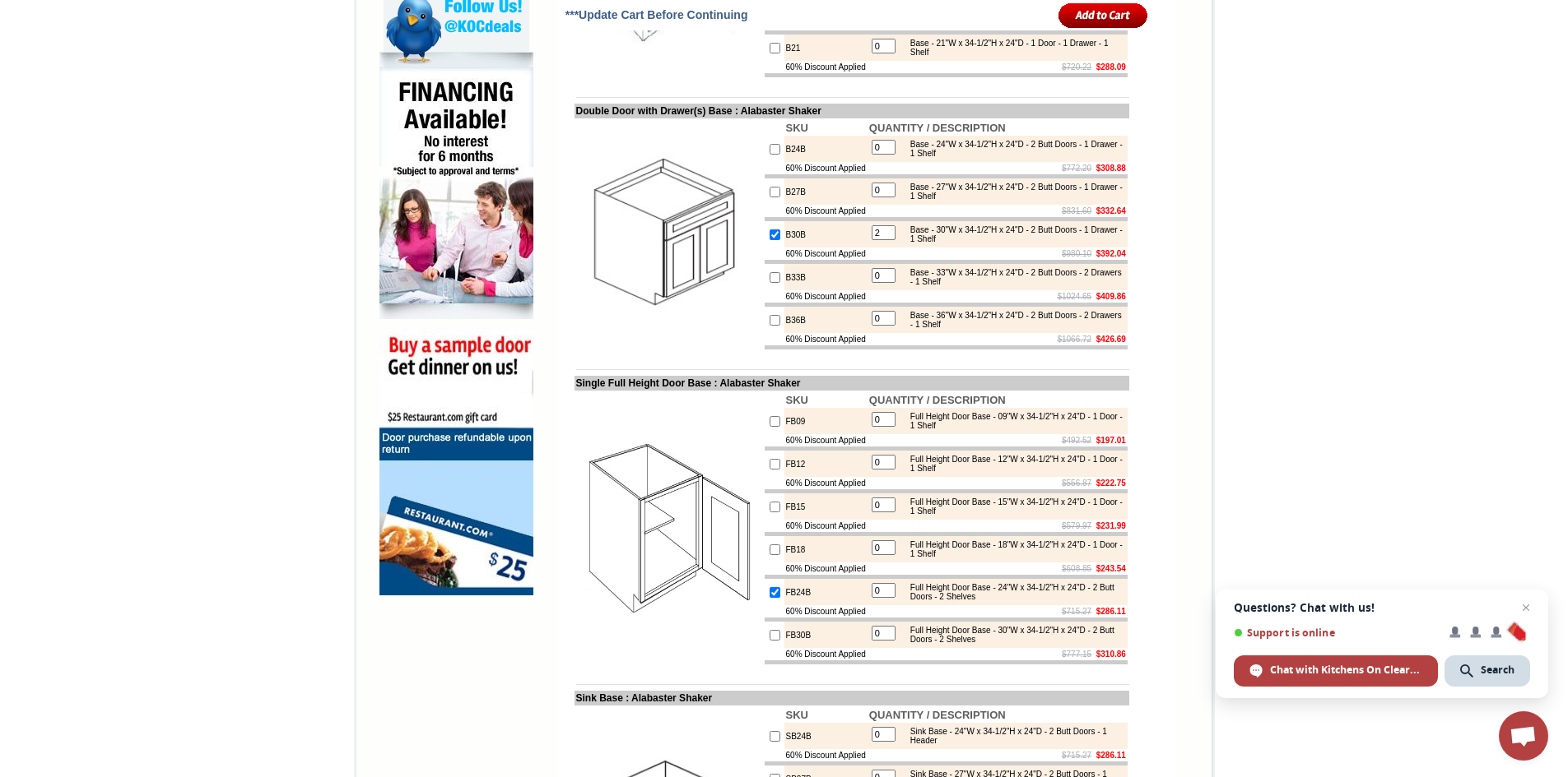
click at [1097, 18] on input "image" at bounding box center [1103, 15] width 90 height 27
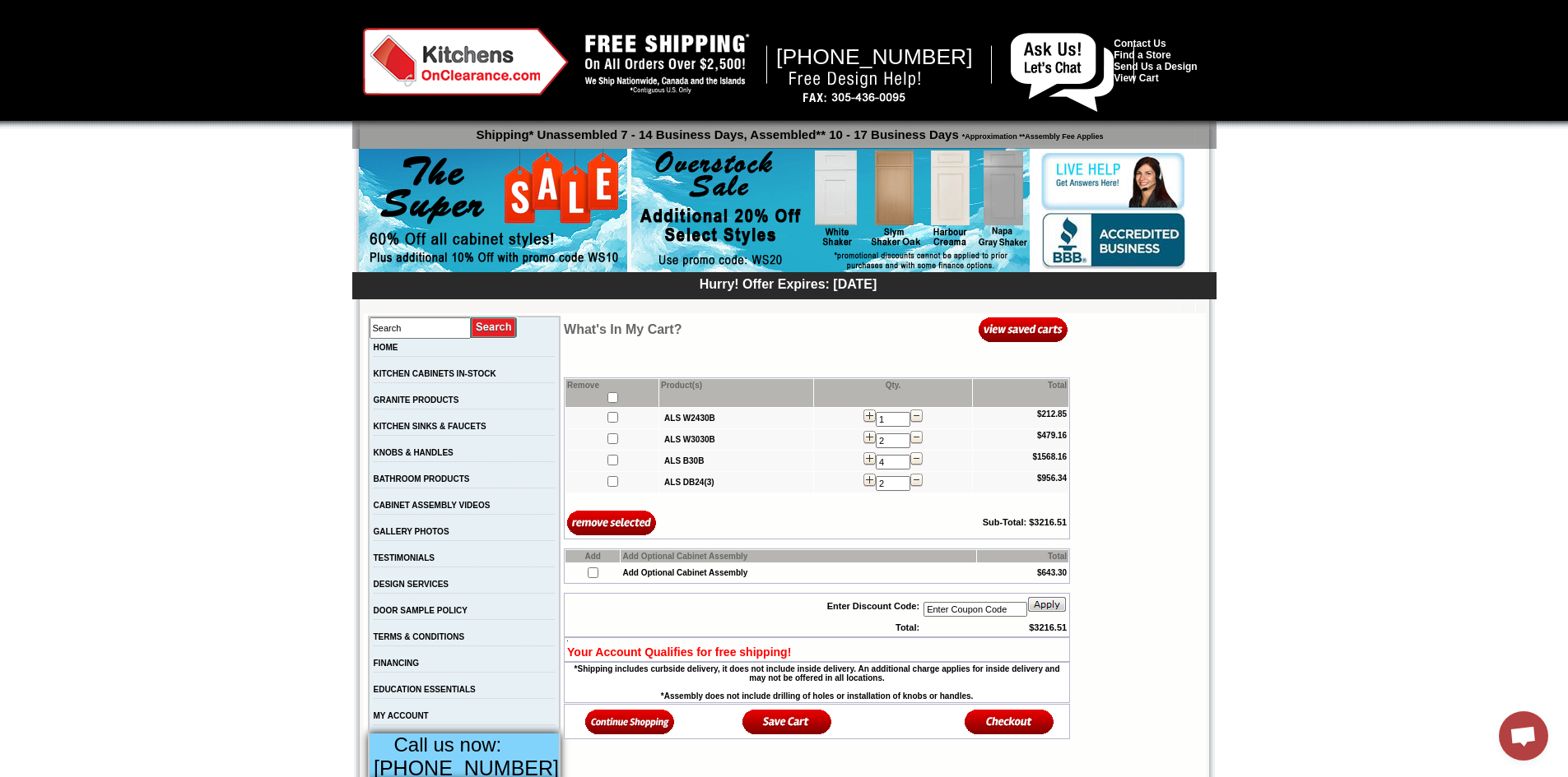
scroll to position [83, 0]
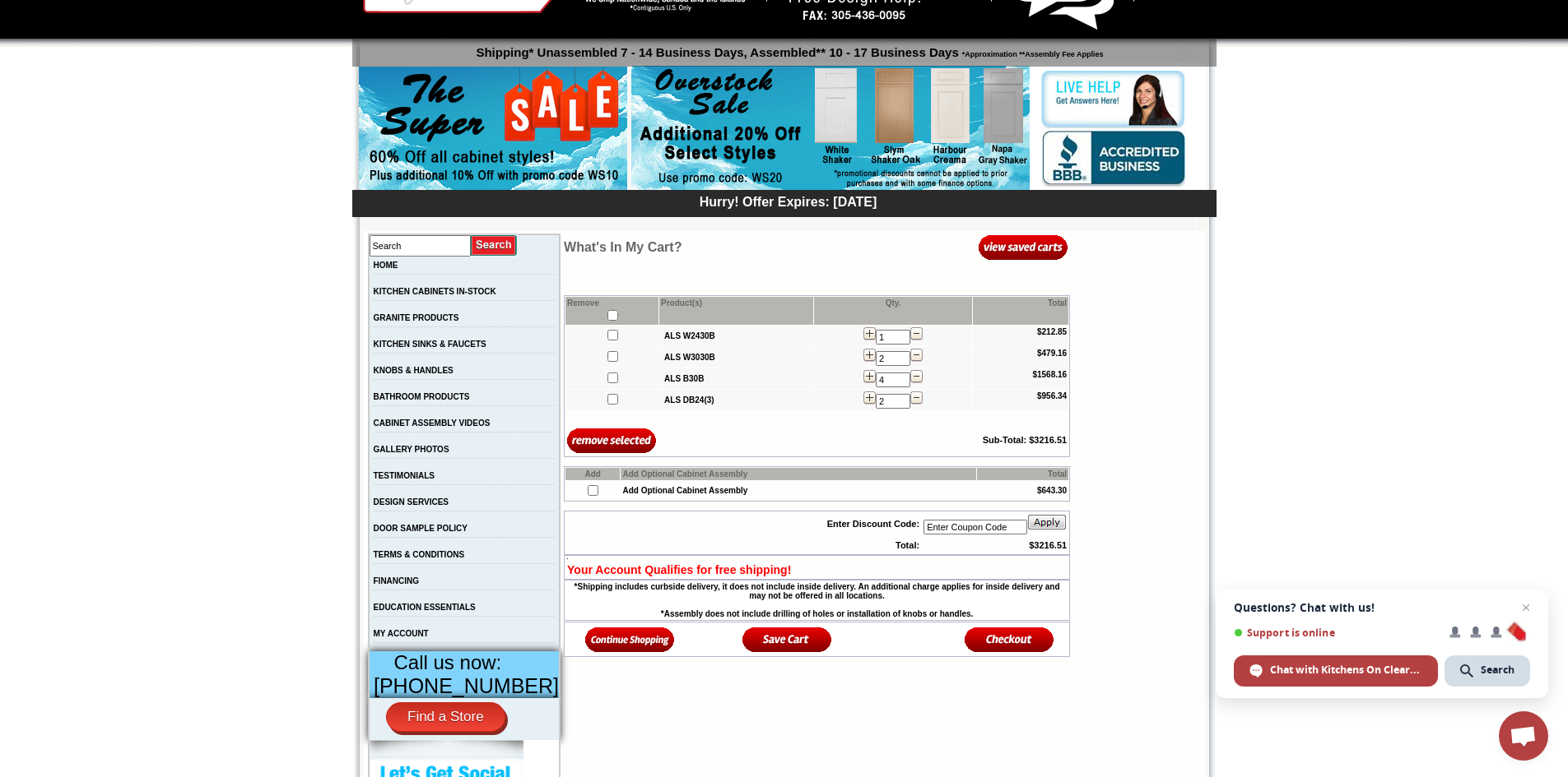
click at [599, 443] on input "image" at bounding box center [611, 440] width 90 height 27
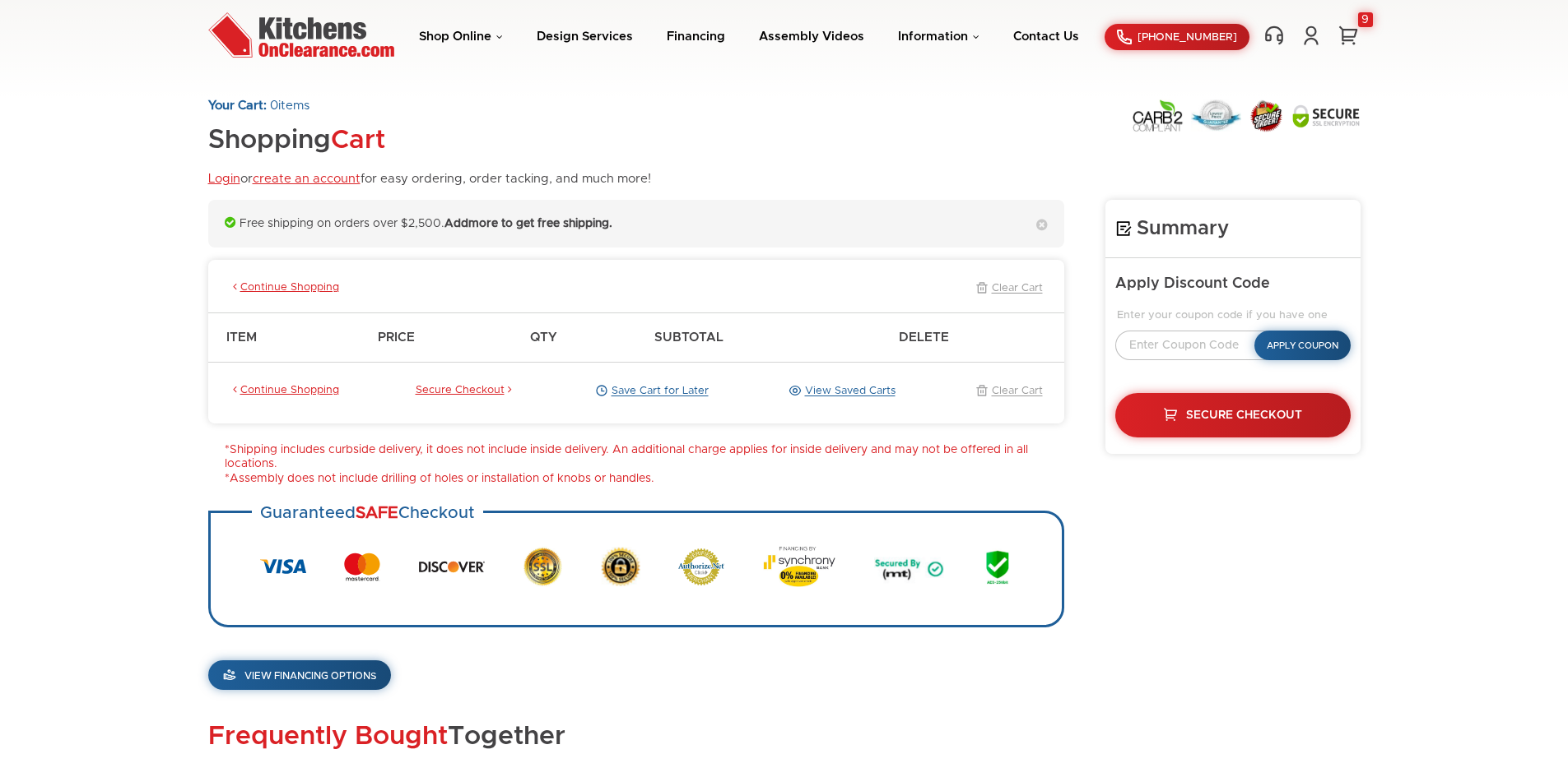
click at [589, 334] on th "Qty" at bounding box center [584, 338] width 124 height 50
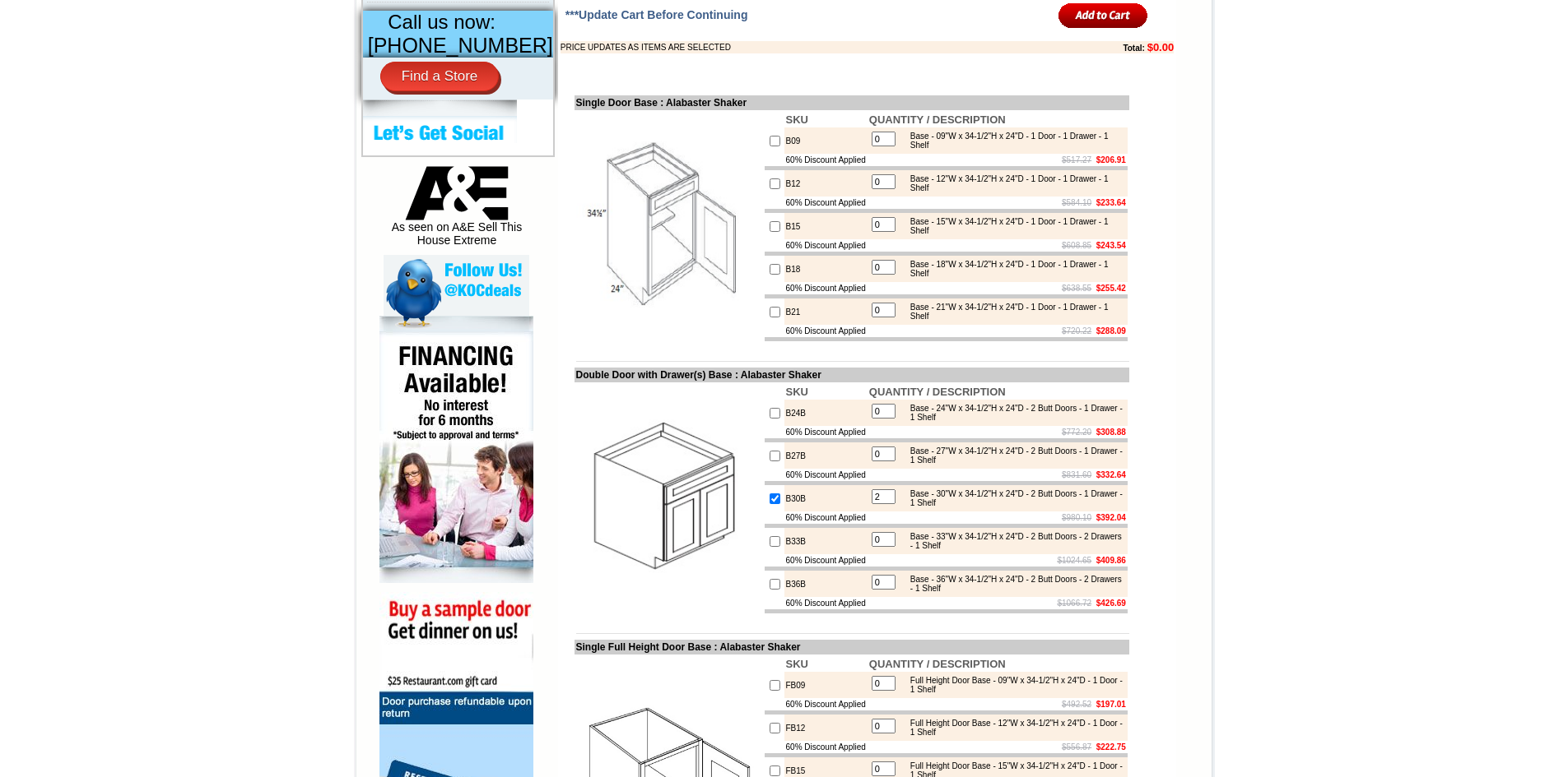
scroll to position [658, 0]
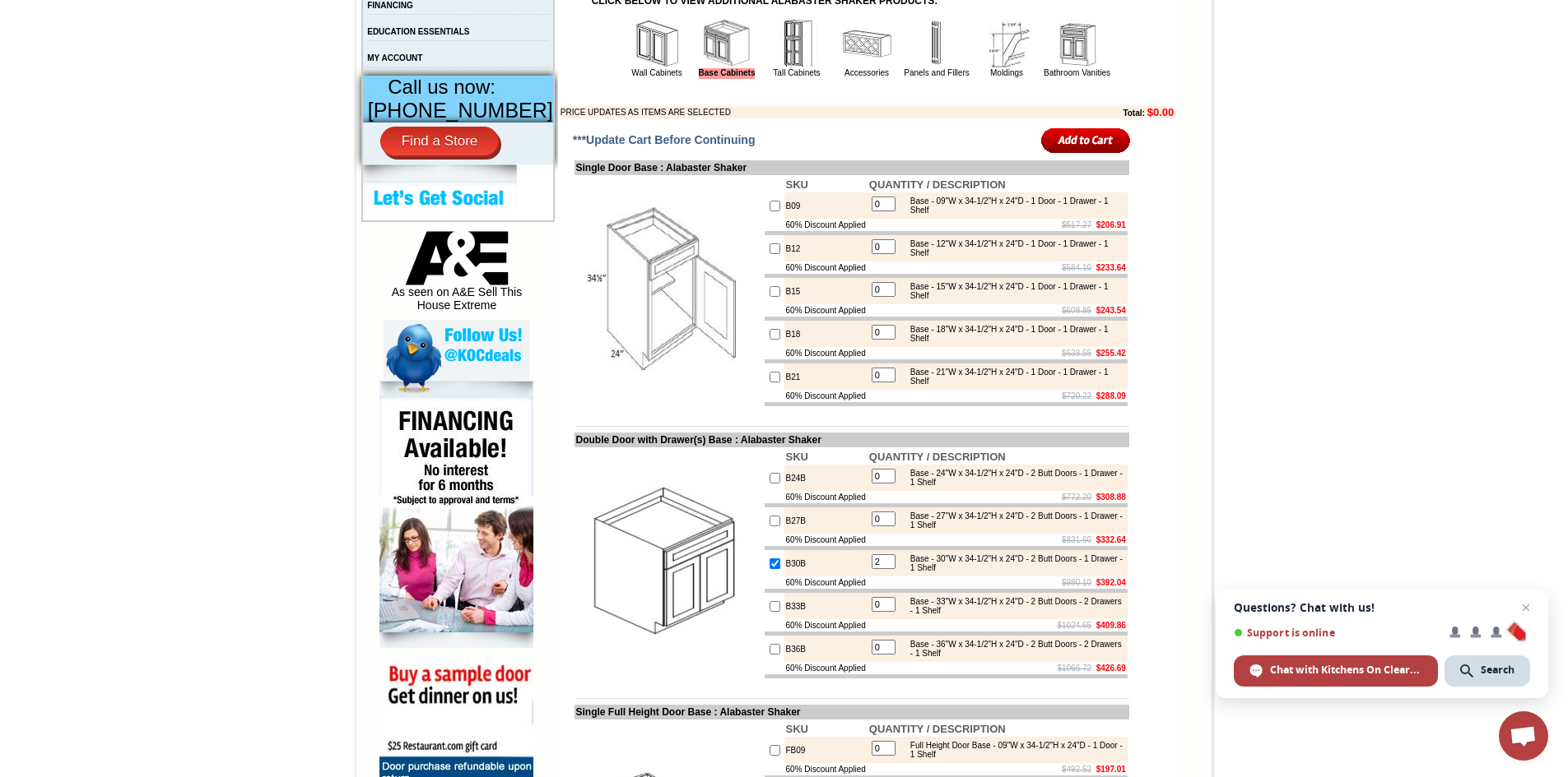
click at [1097, 154] on input "image" at bounding box center [1086, 140] width 90 height 27
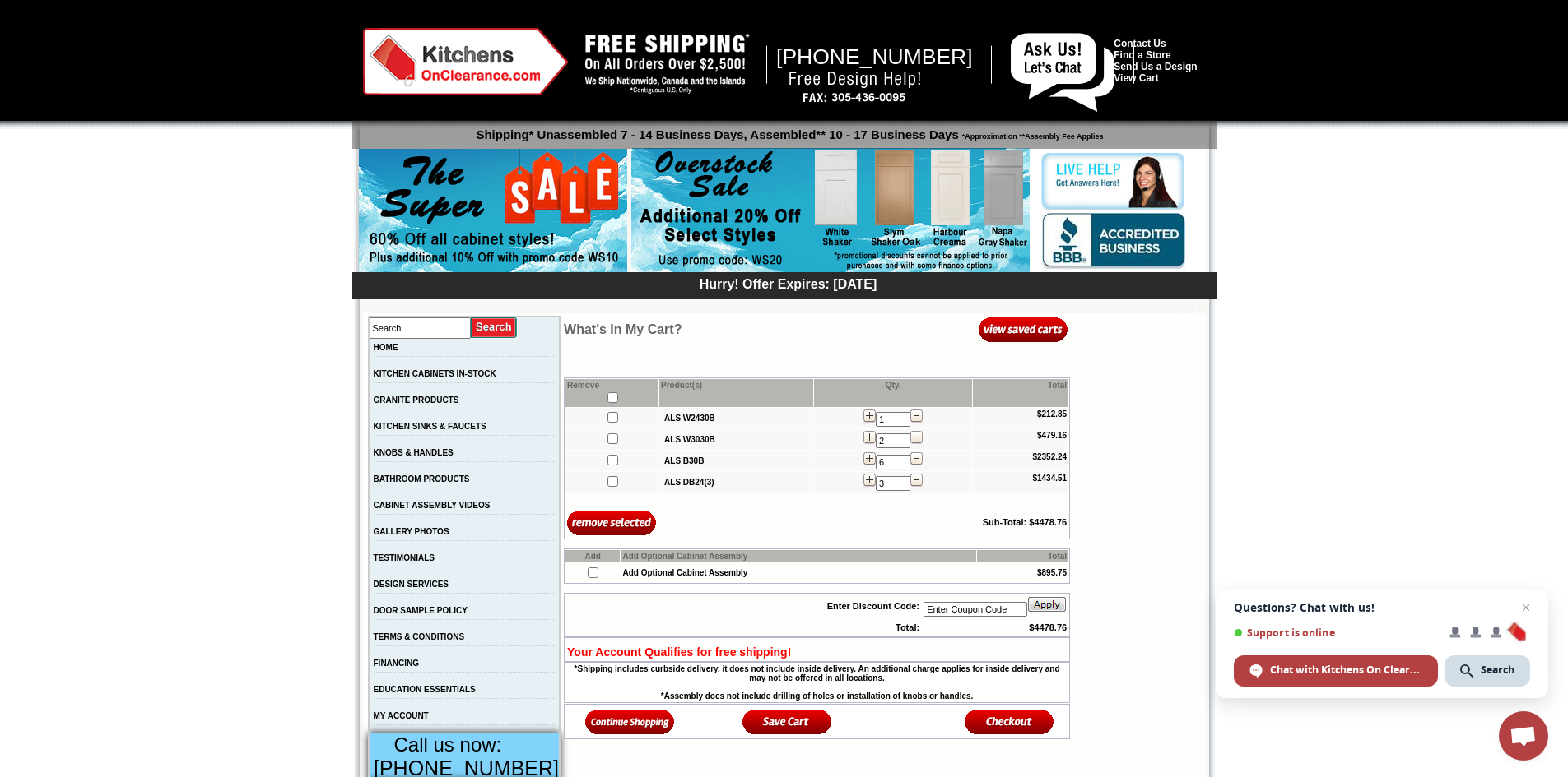
click at [607, 421] on input"] "checkbox" at bounding box center [612, 417] width 11 height 11
checkbox input"] "true"
click at [607, 435] on input"] "checkbox" at bounding box center [612, 438] width 11 height 11
checkbox input"] "true"
click at [607, 457] on input"] "checkbox" at bounding box center [612, 460] width 11 height 11
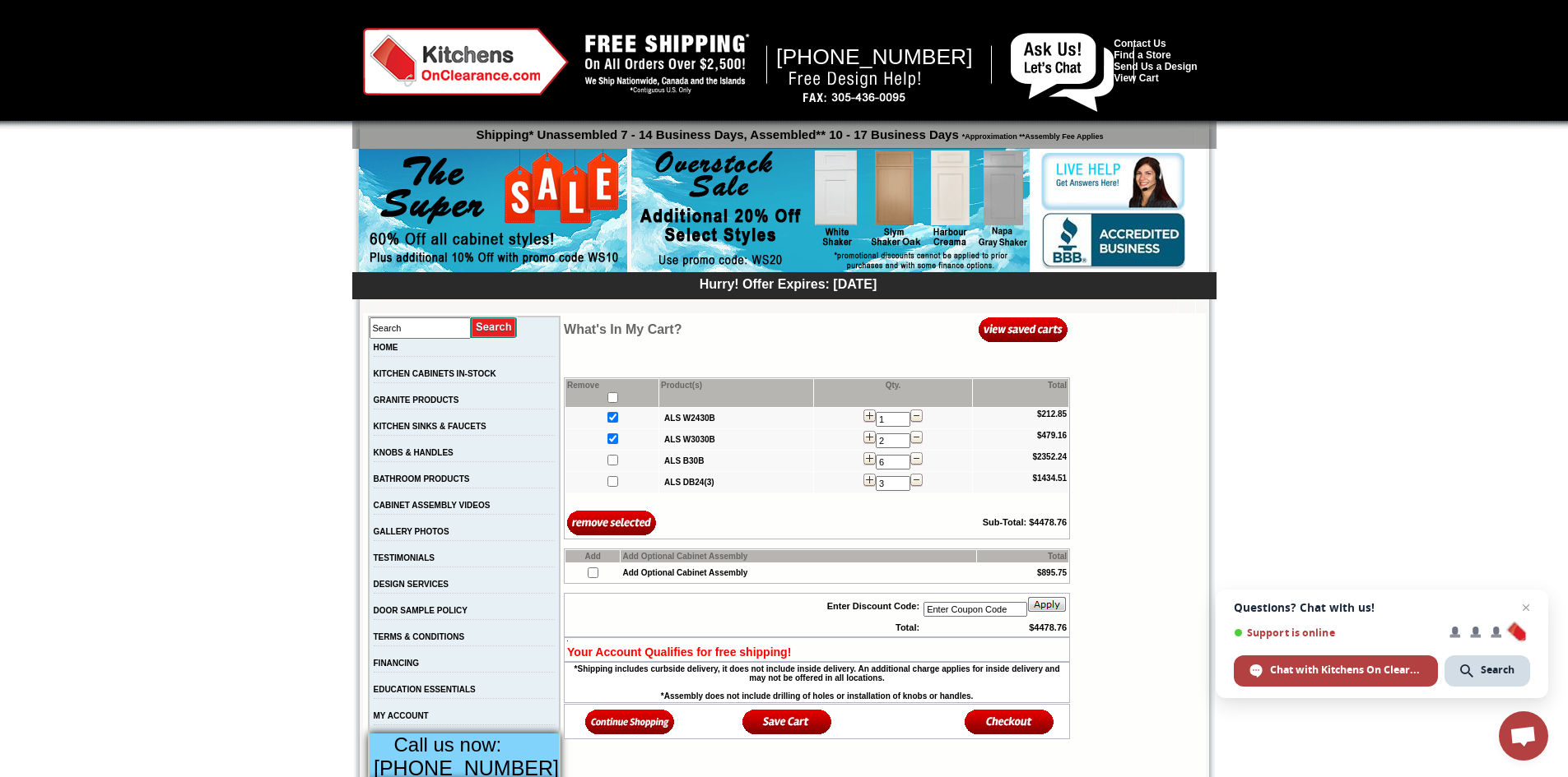
checkbox input"] "true"
click at [607, 482] on input"] "checkbox" at bounding box center [612, 481] width 11 height 11
checkbox input"] "true"
click at [595, 526] on input "image" at bounding box center [611, 523] width 90 height 27
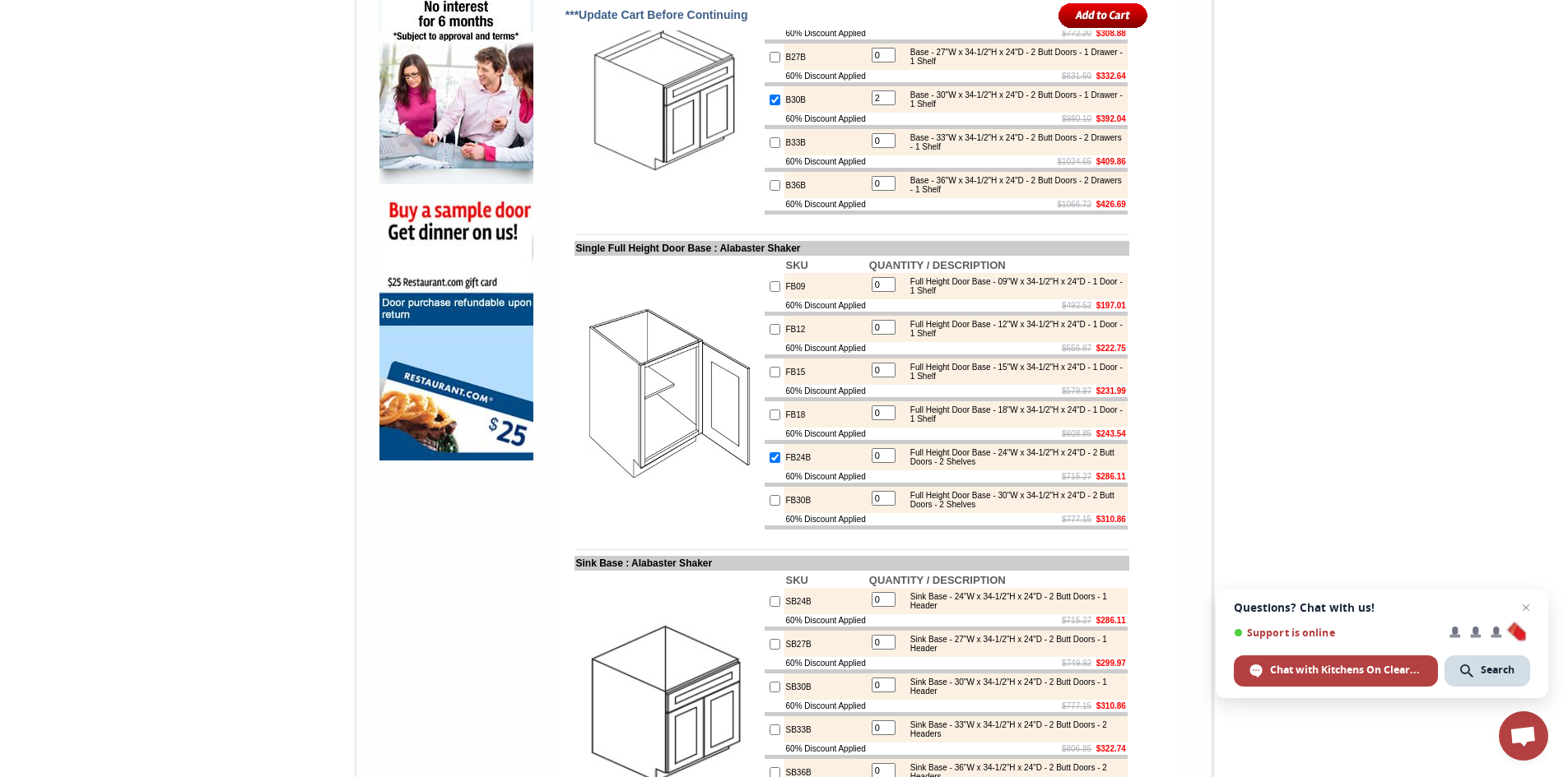
scroll to position [1152, 0]
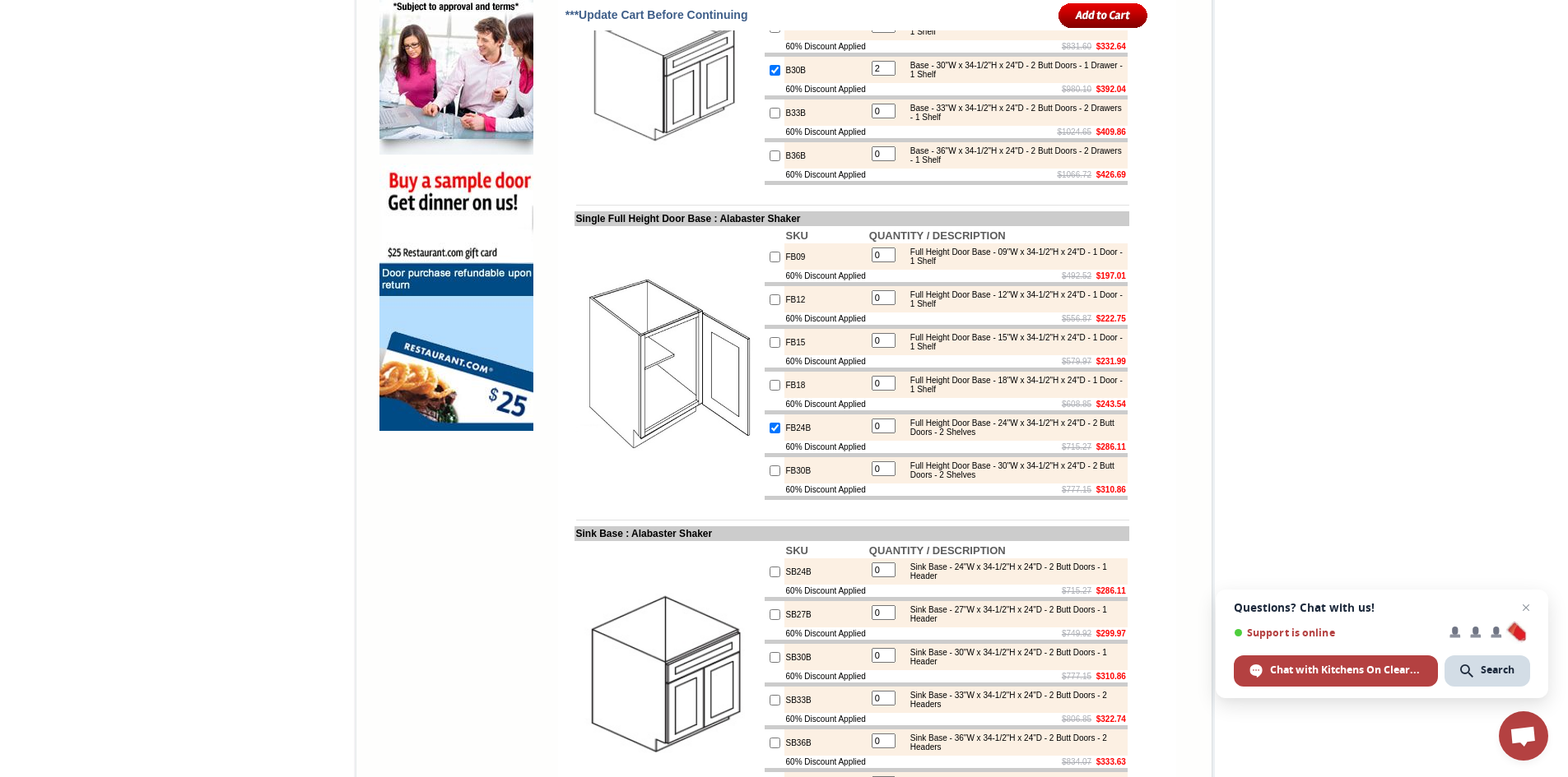
click at [769, 434] on input "checkbox" at bounding box center [774, 428] width 11 height 11
checkbox input "false"
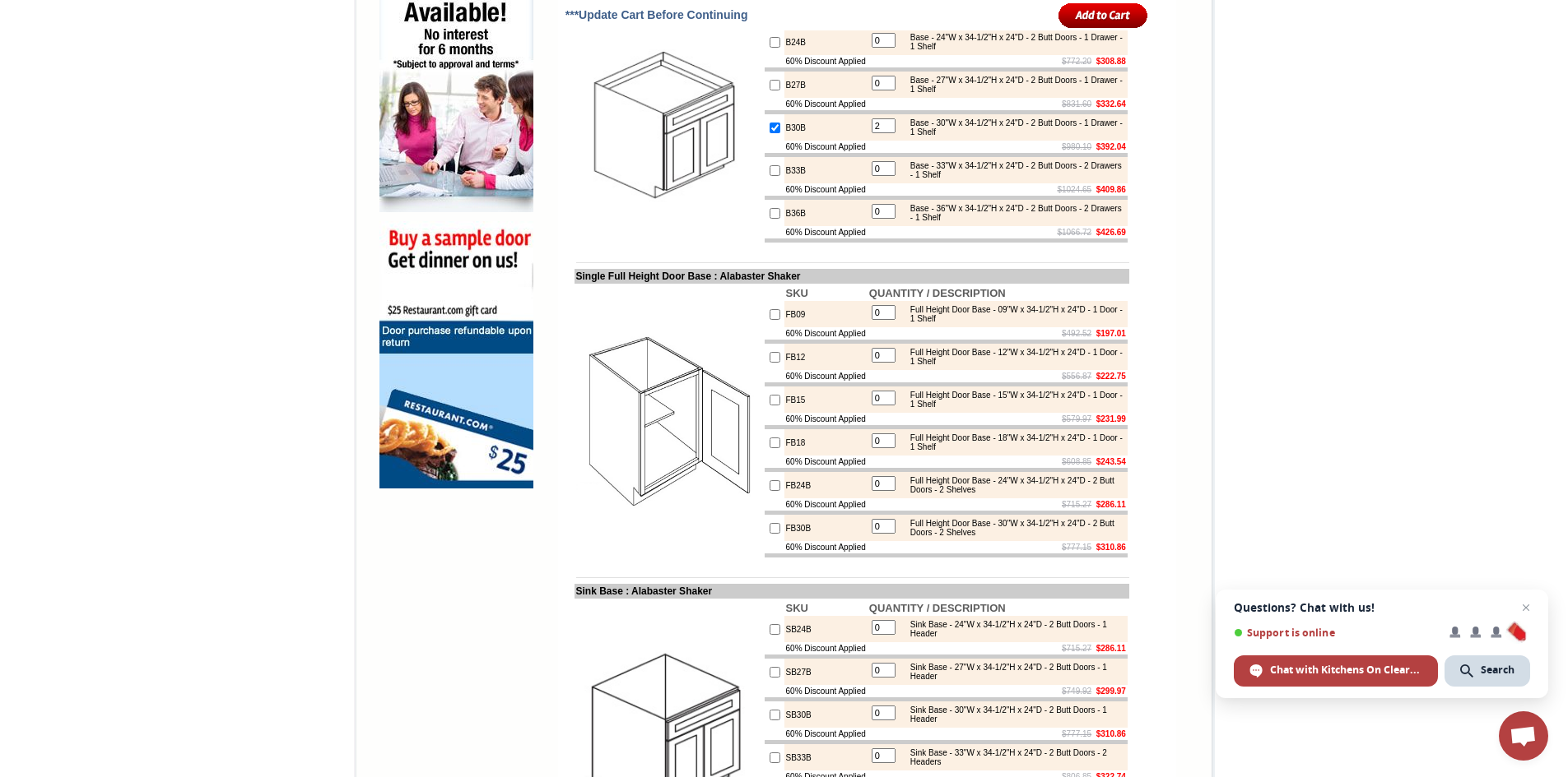
scroll to position [987, 0]
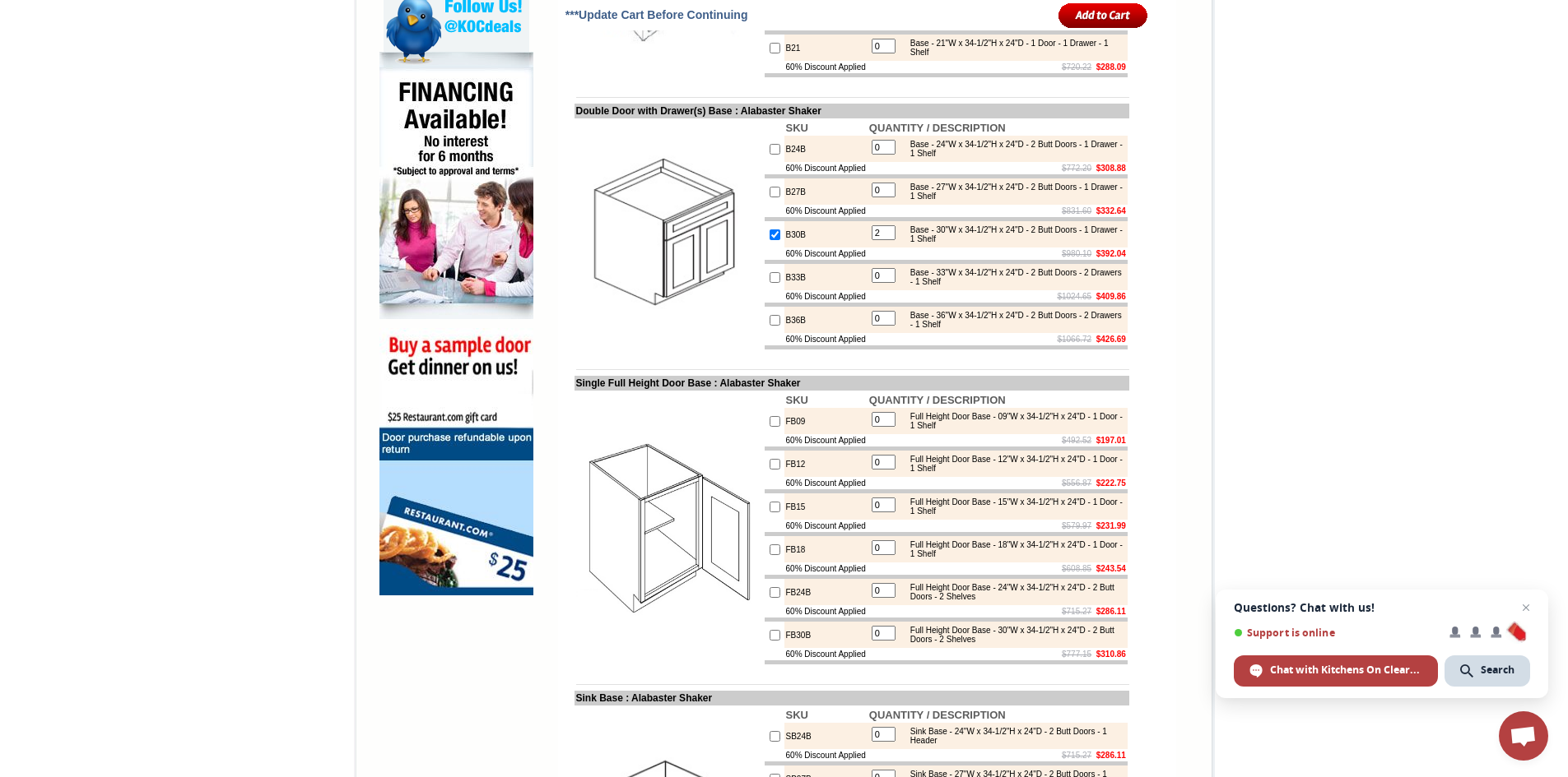
click at [769, 240] on input "checkbox" at bounding box center [774, 235] width 11 height 11
checkbox input "false"
type input "0"
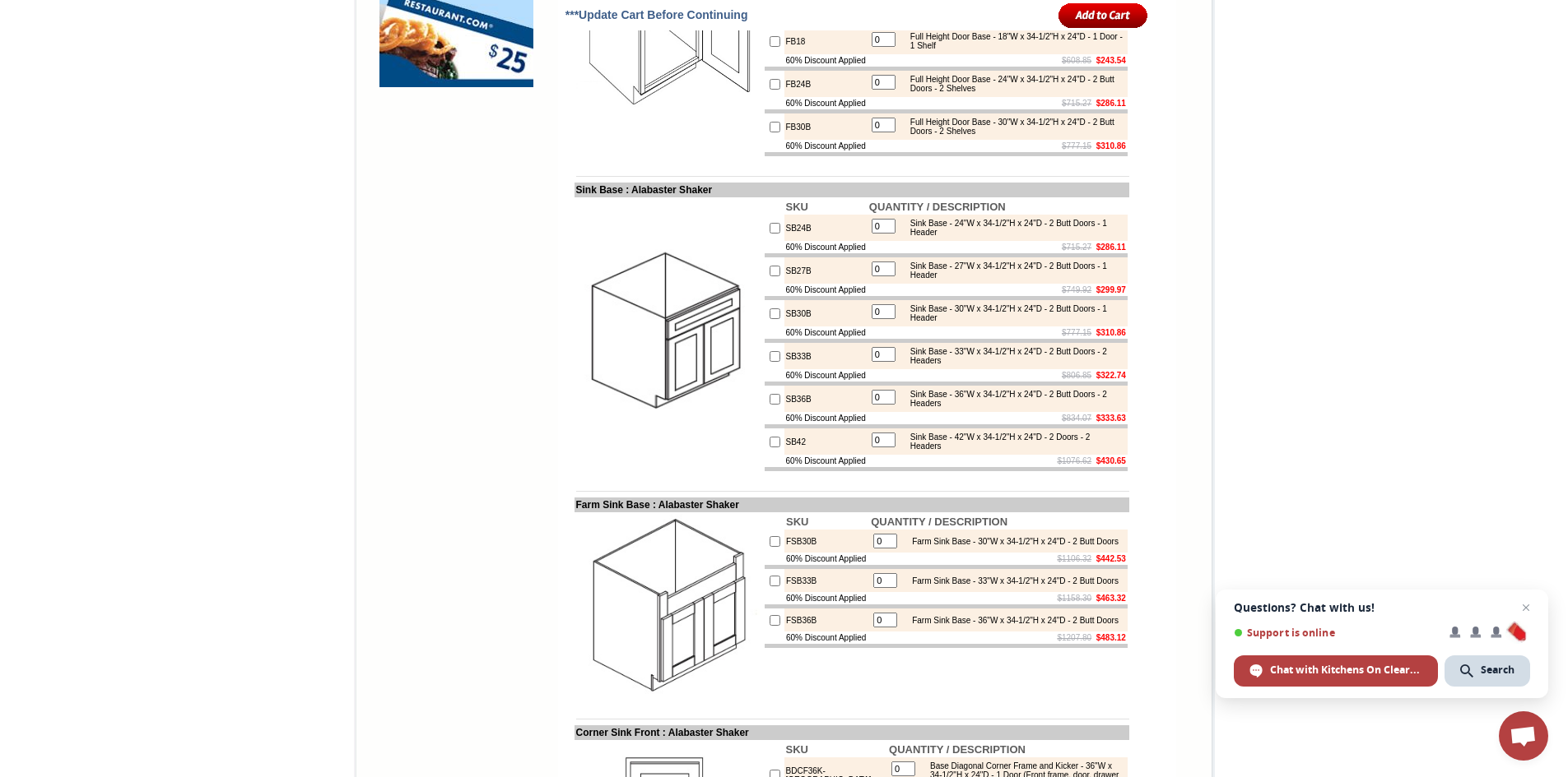
scroll to position [1645, 0]
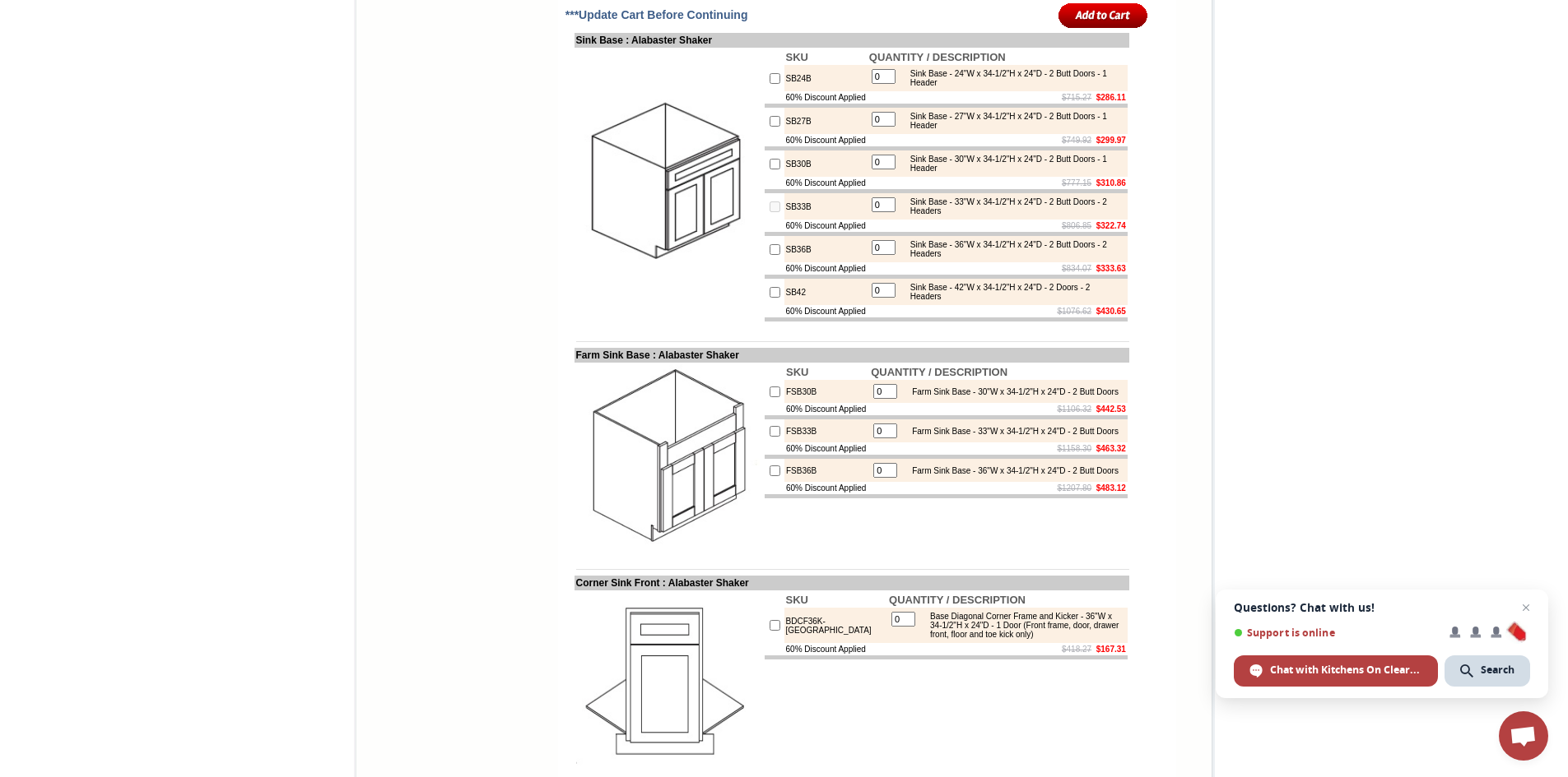
click at [879, 212] on input "0" at bounding box center [883, 205] width 24 height 15
type input "2"
checkbox input "true"
click at [829, 322] on tbody "SKU QUANTITY / DESCRIPTION SB24B 0 Sink Base - 24"W x 34-1/2"H x 24"D - 2 Butt …" at bounding box center [945, 186] width 363 height 272
click at [988, 275] on td "$834.07 $333.63" at bounding box center [997, 268] width 260 height 12
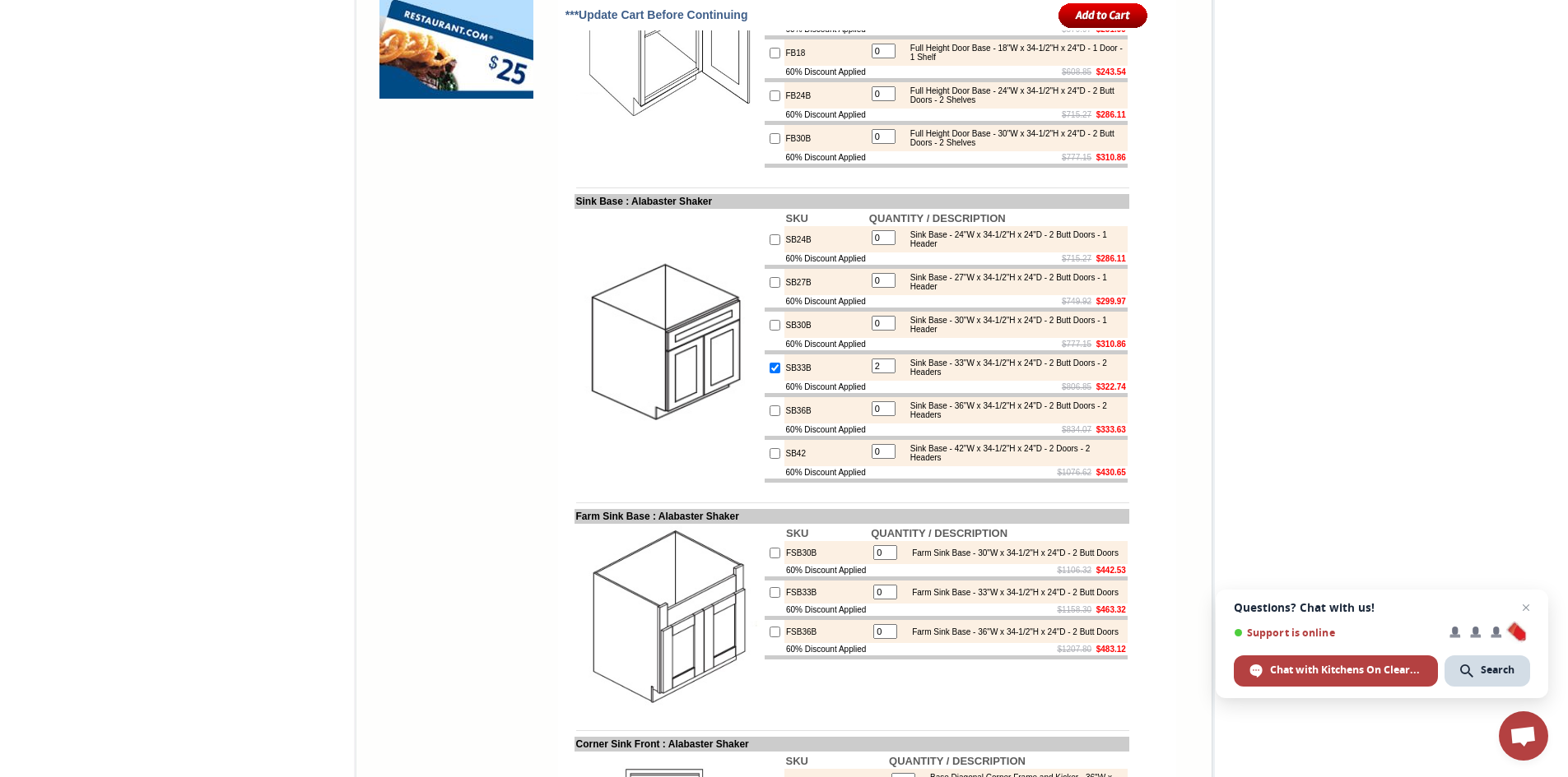
scroll to position [1481, 0]
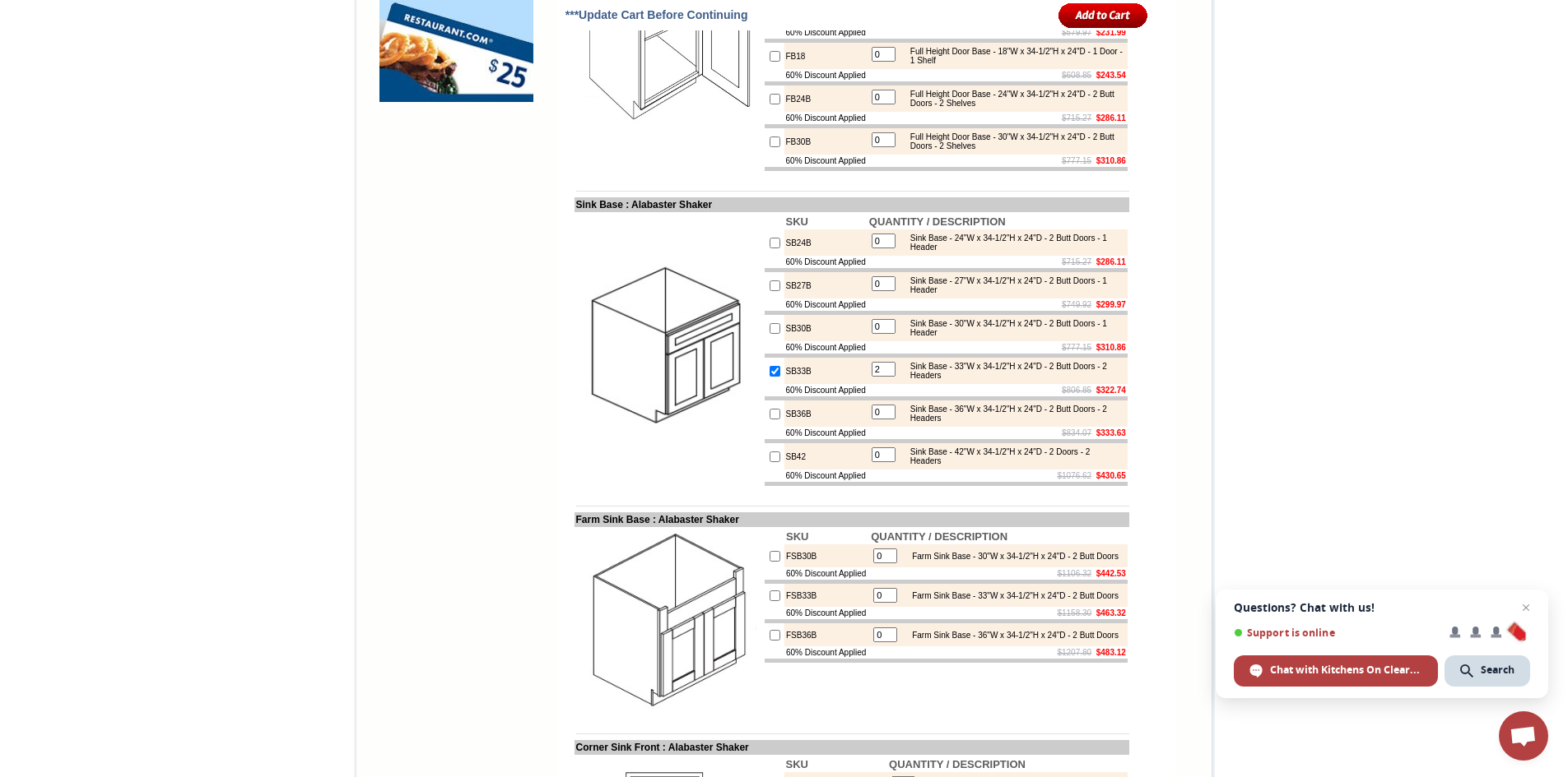
click at [1091, 18] on input "image" at bounding box center [1103, 15] width 90 height 27
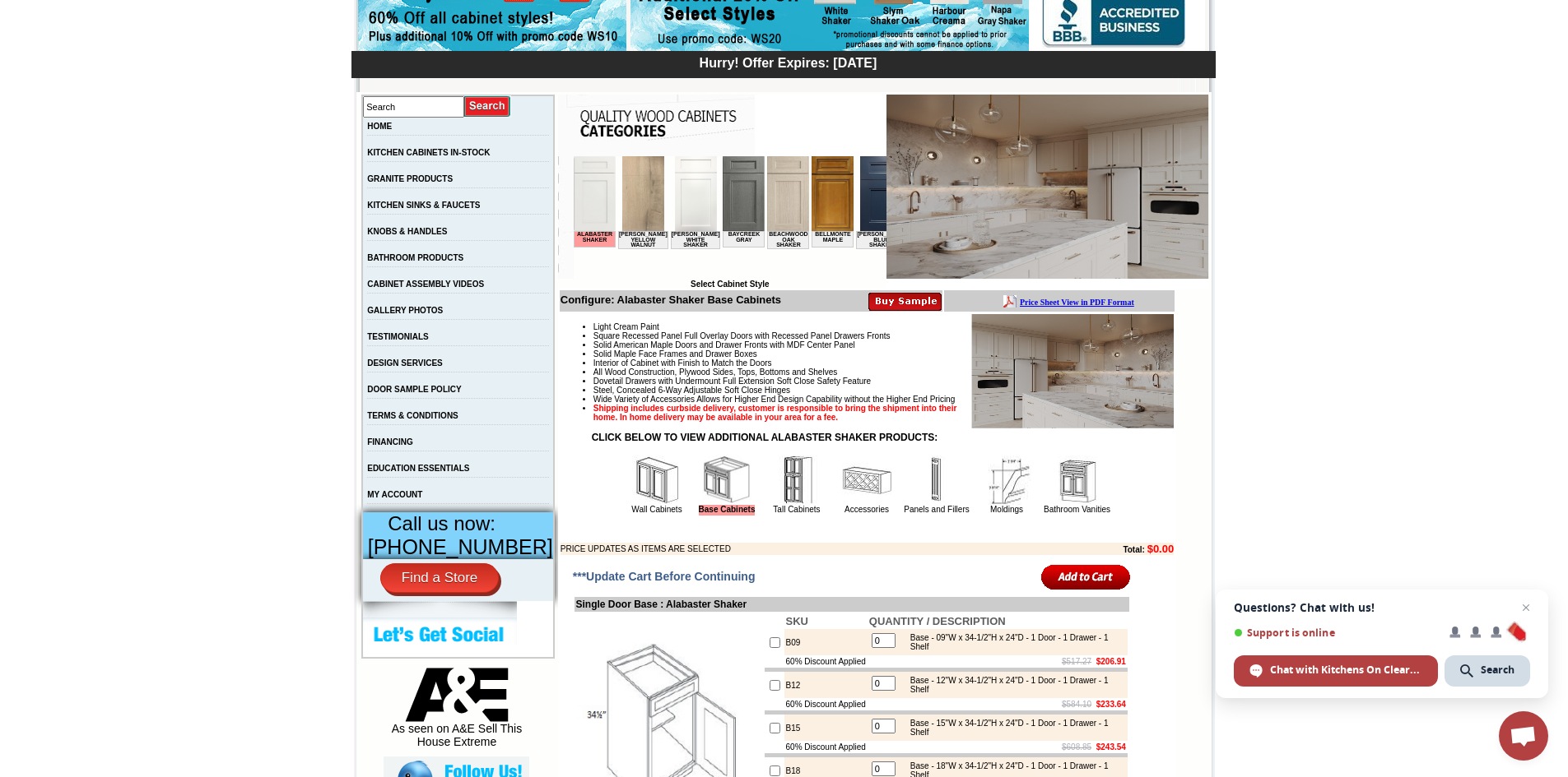
scroll to position [247, 0]
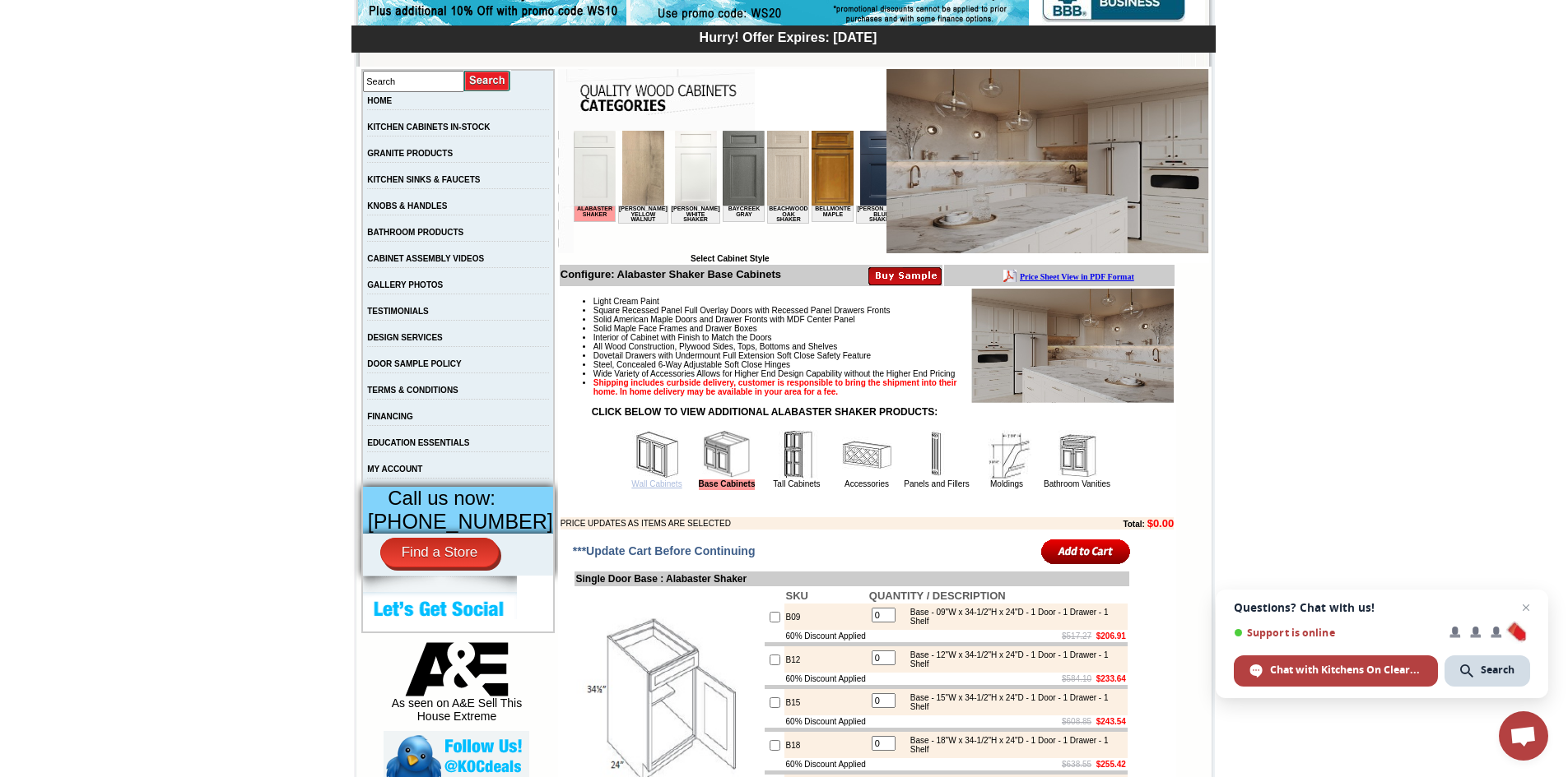
click at [638, 489] on link "Wall Cabinets" at bounding box center [656, 484] width 50 height 9
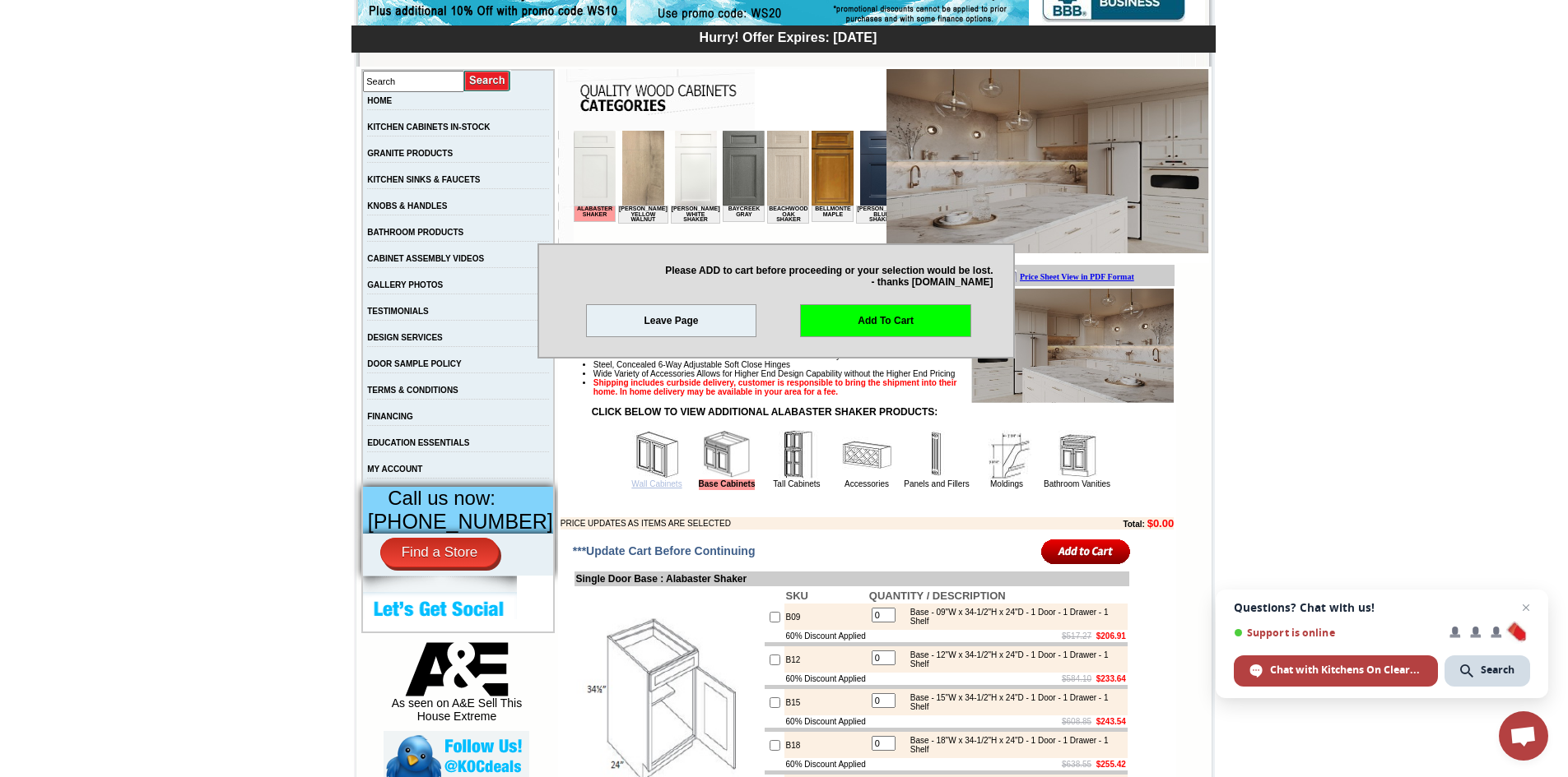
click at [631, 489] on link "Wall Cabinets" at bounding box center [656, 484] width 50 height 9
click at [873, 324] on link "Add To Cart" at bounding box center [885, 321] width 171 height 33
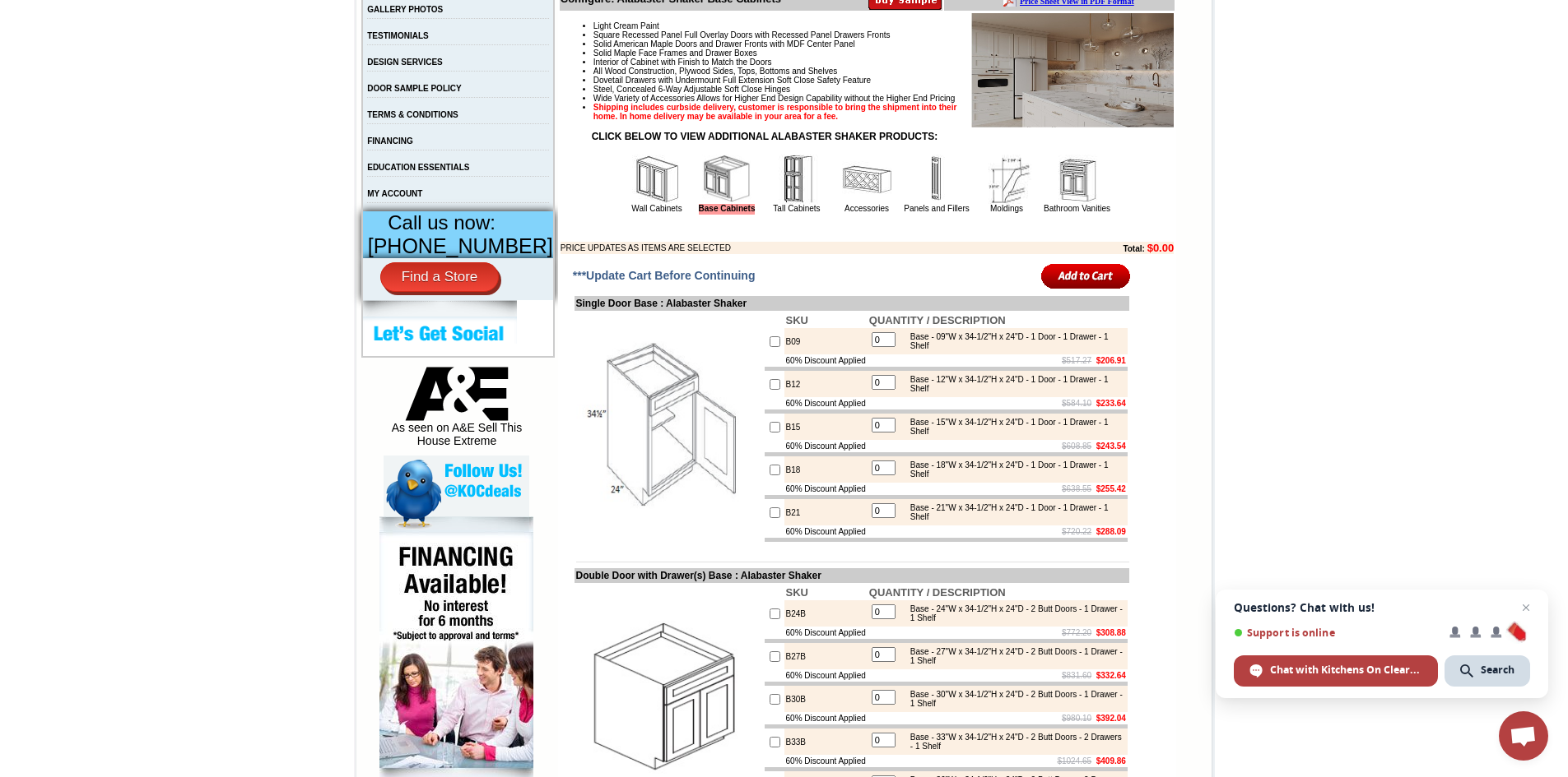
scroll to position [494, 0]
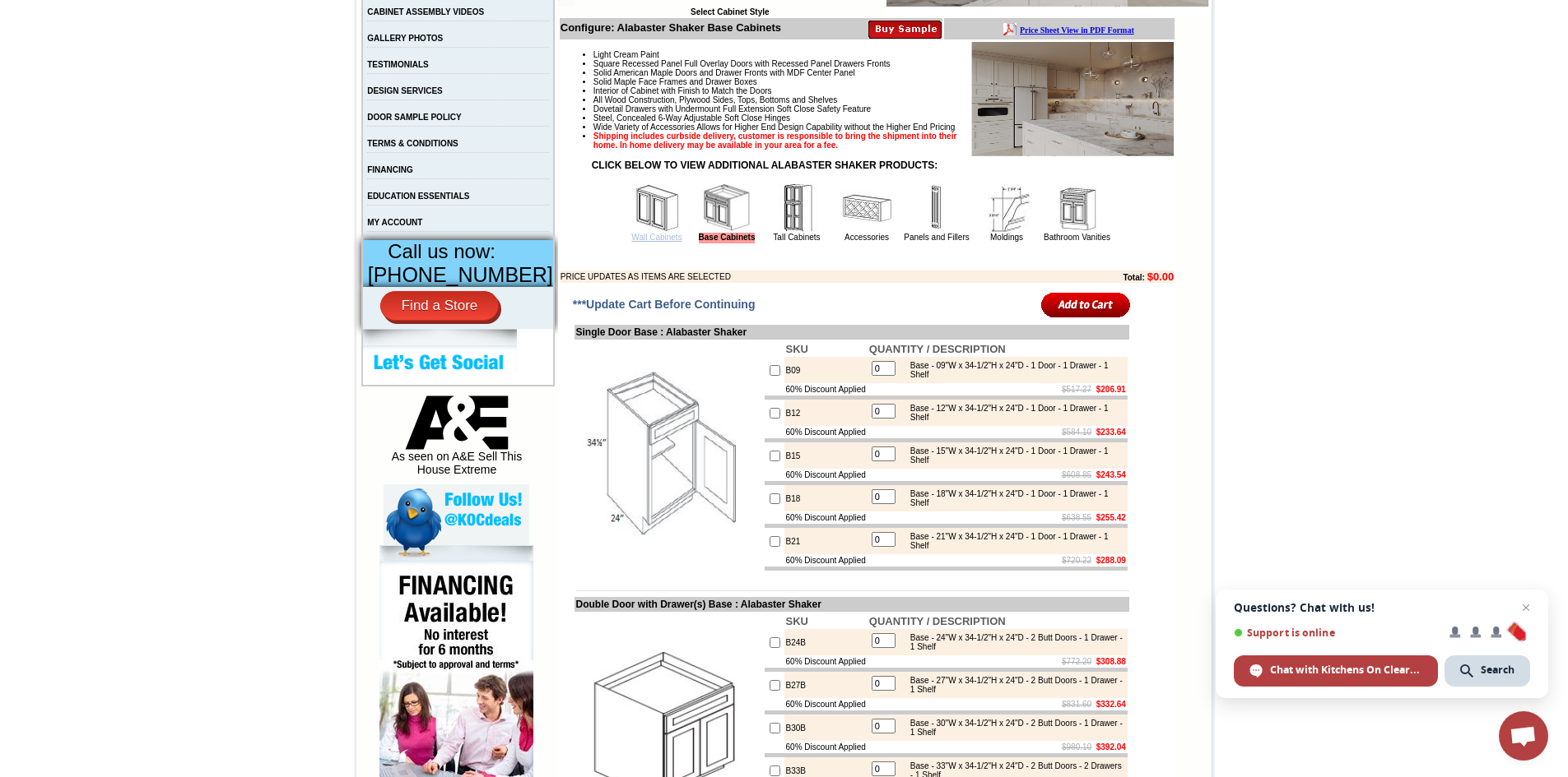
click at [640, 242] on link "Wall Cabinets" at bounding box center [656, 237] width 50 height 9
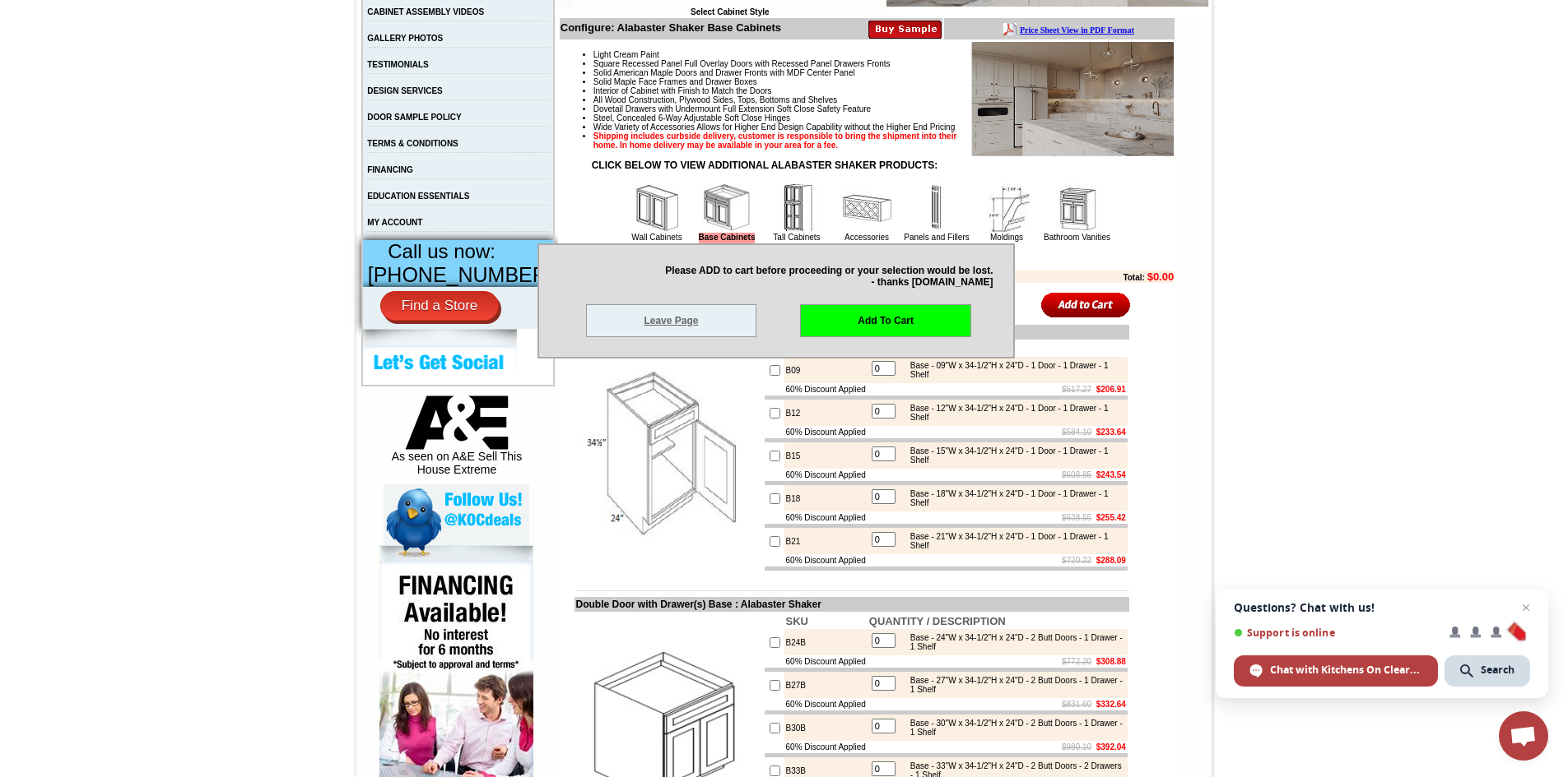
click at [726, 321] on link "Leave Page" at bounding box center [671, 321] width 171 height 33
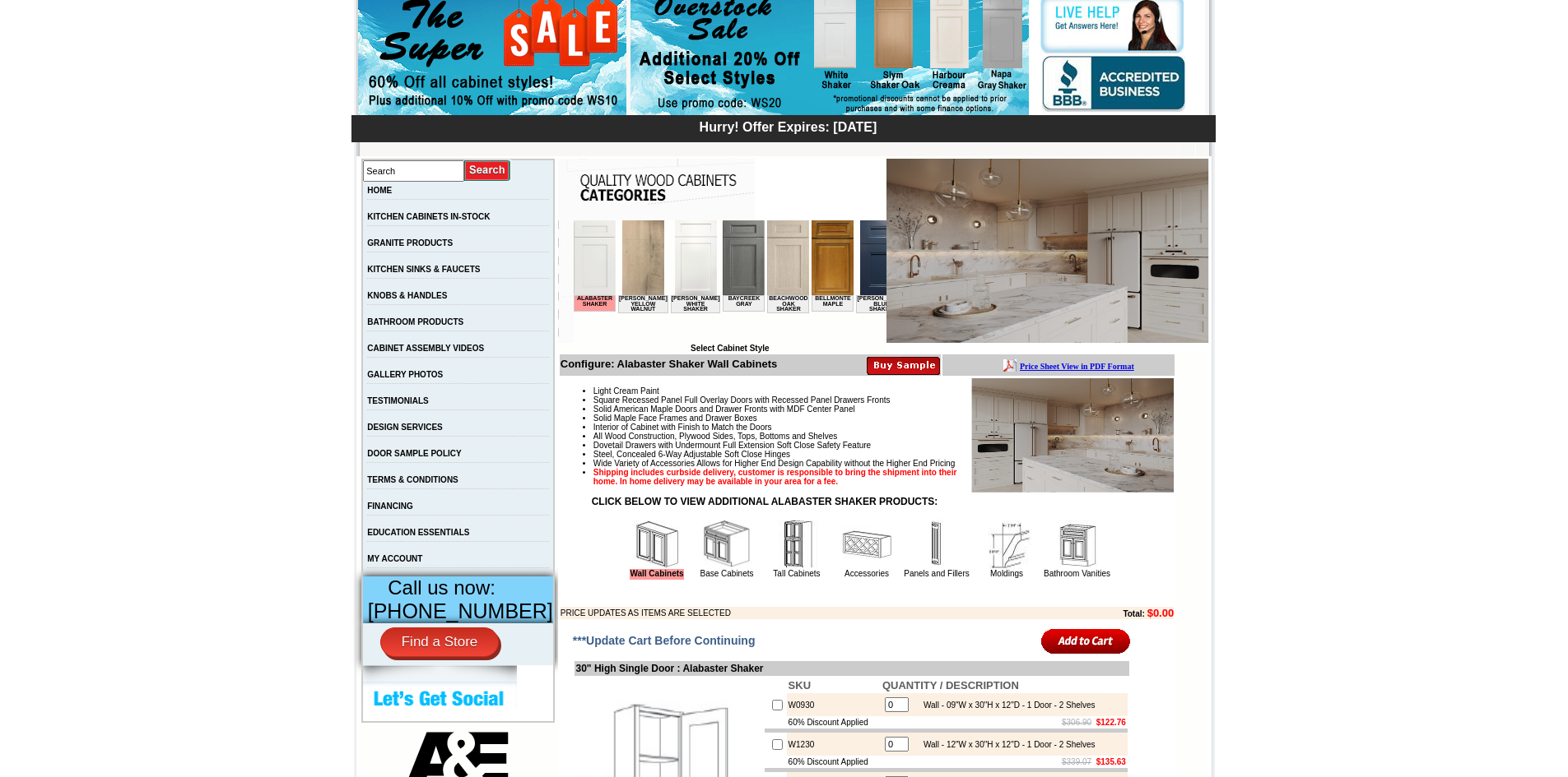
scroll to position [329, 0]
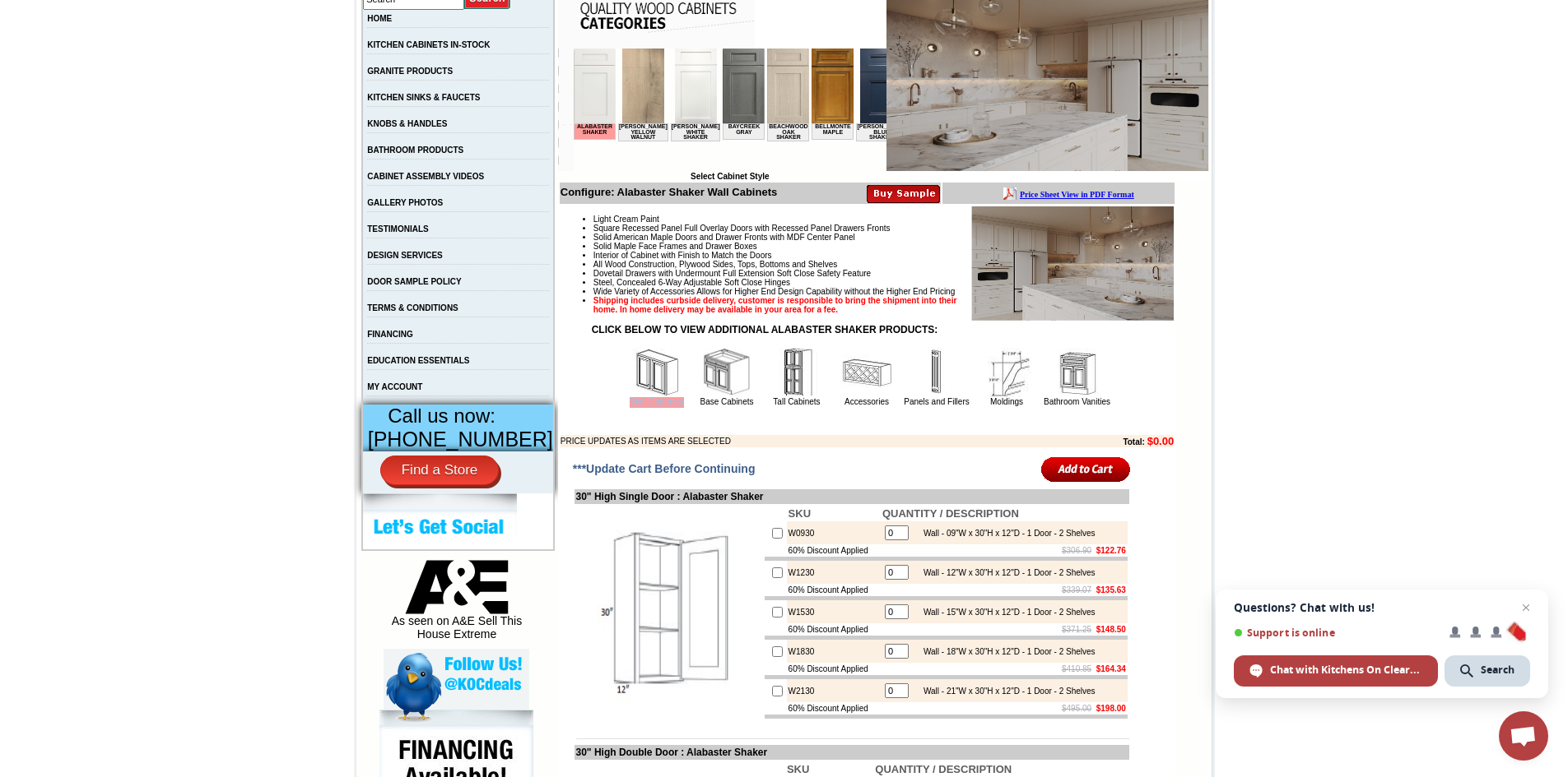
click at [634, 408] on span "Wall Cabinets" at bounding box center [656, 402] width 54 height 11
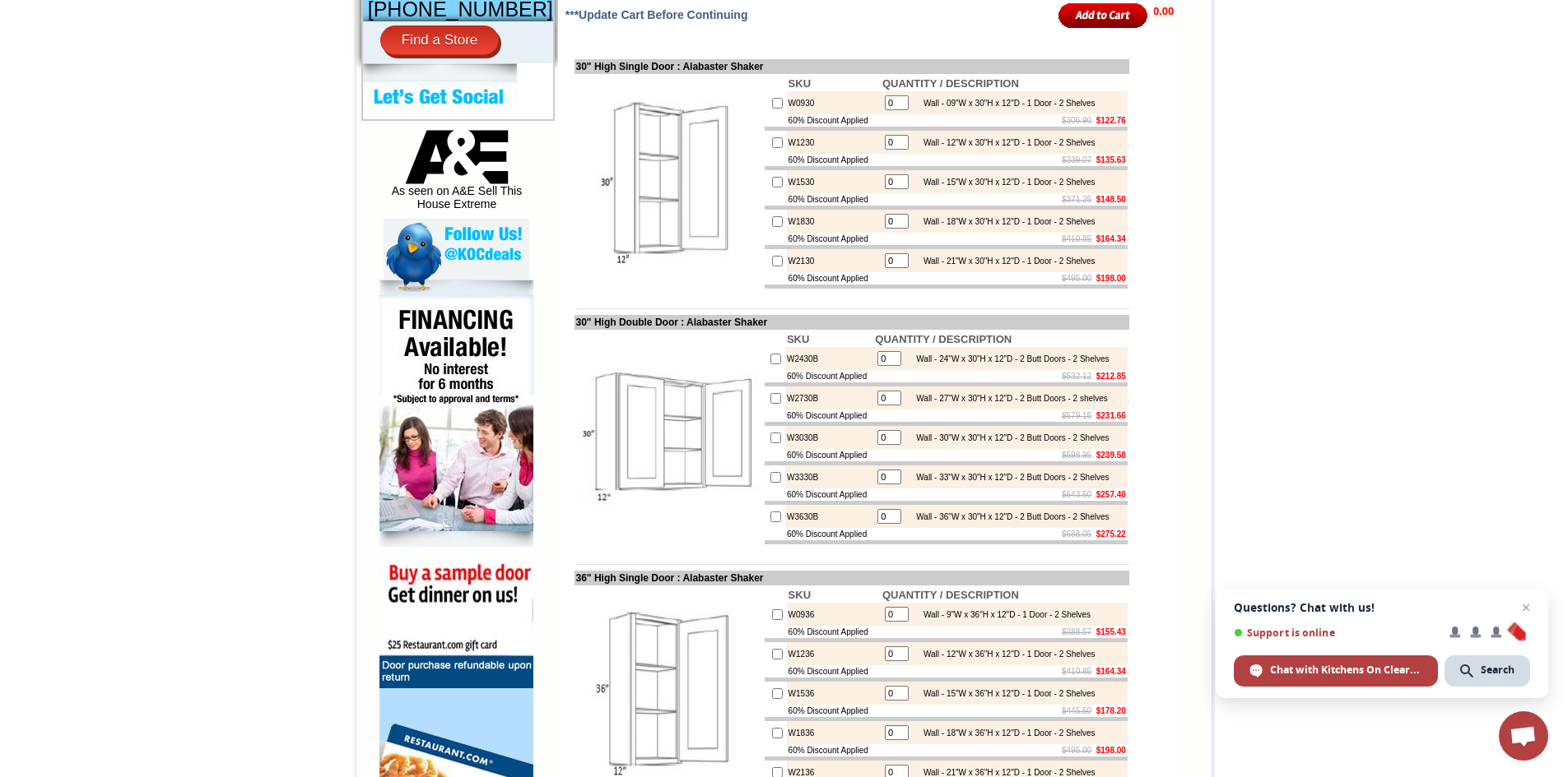
scroll to position [905, 0]
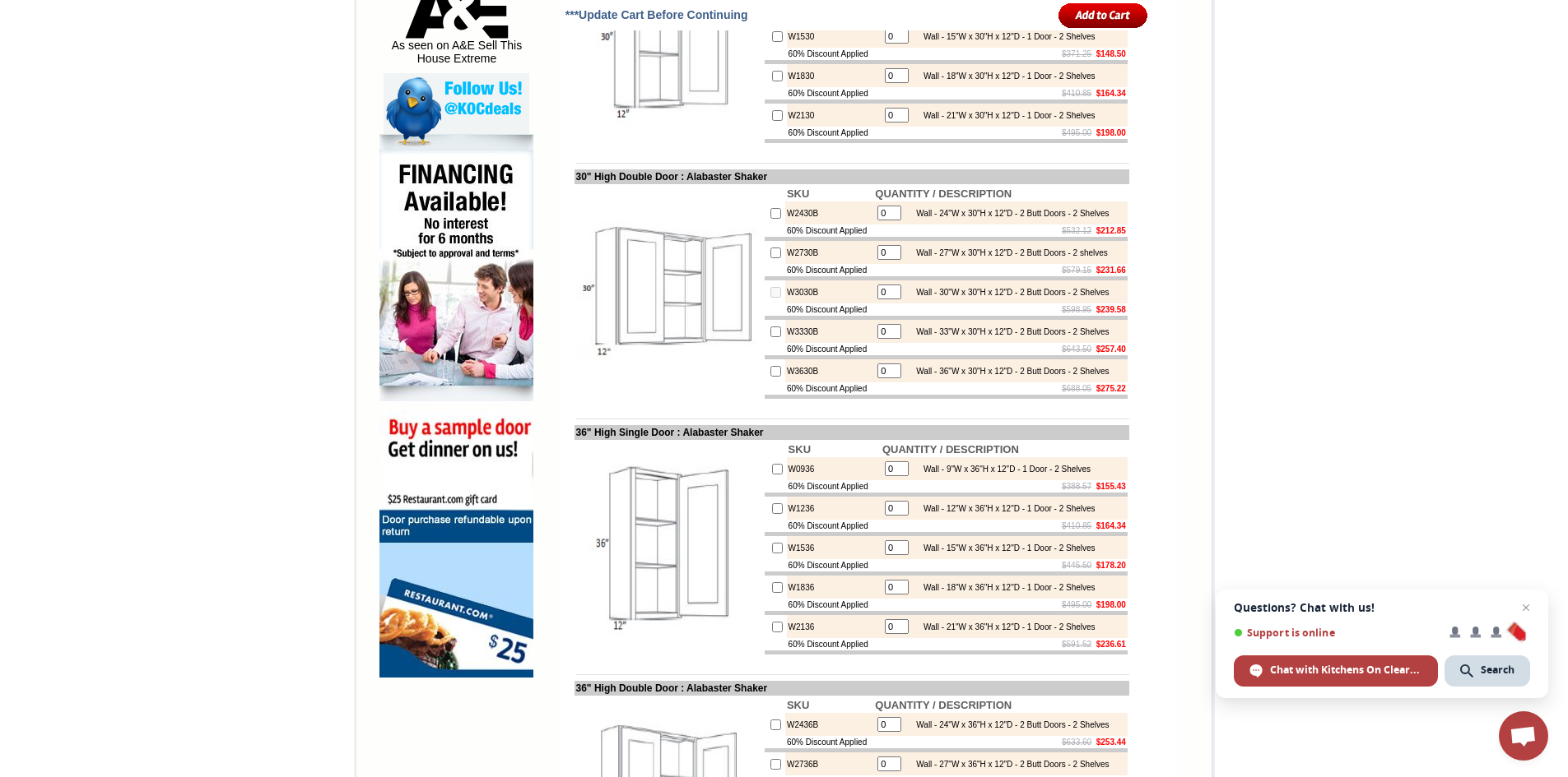
click at [882, 300] on input "0" at bounding box center [889, 292] width 24 height 15
type input "2"
checkbox input "true"
click at [943, 395] on td "$688.05 $275.22" at bounding box center [1000, 388] width 254 height 12
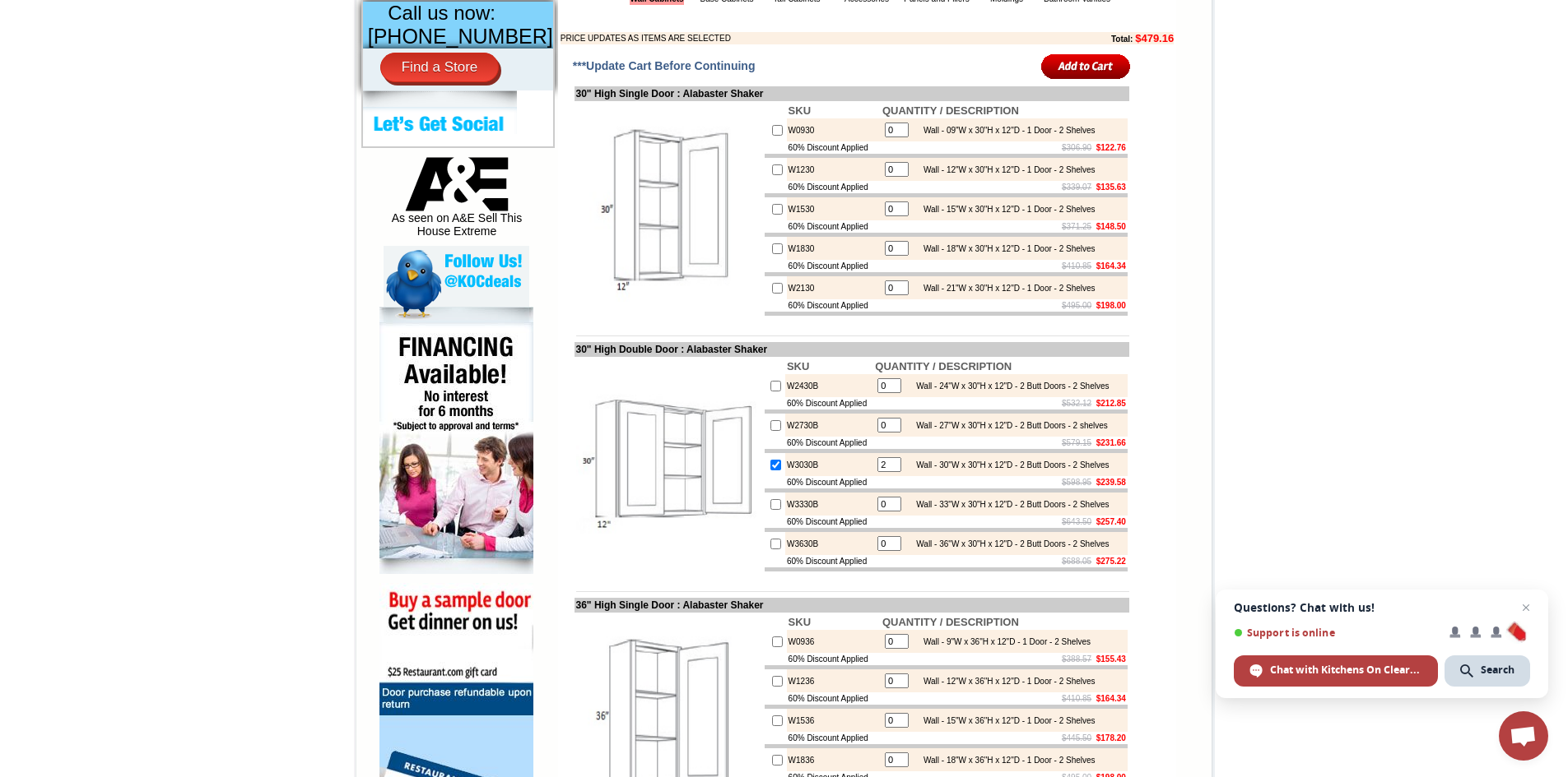
scroll to position [741, 0]
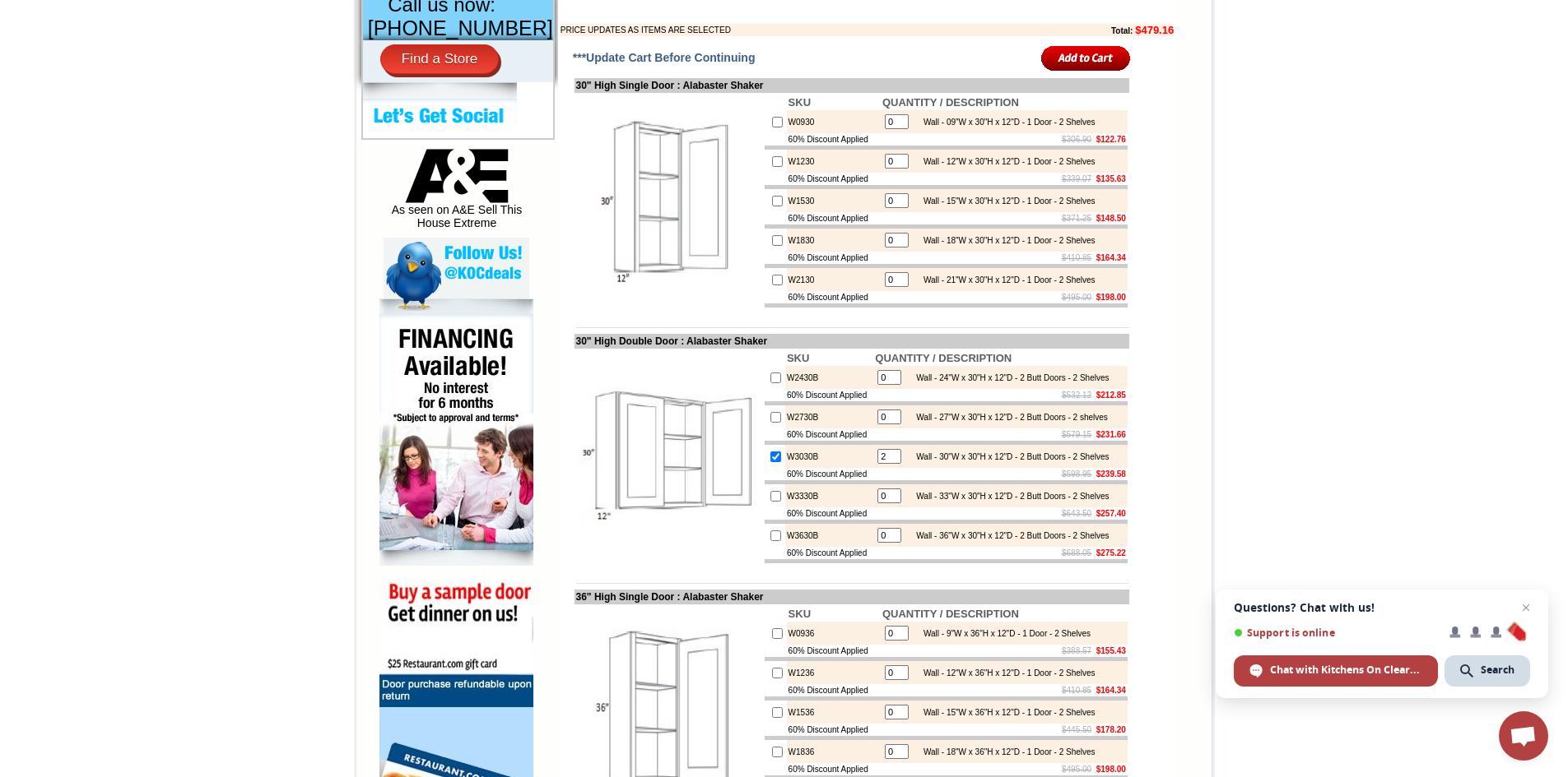
click at [770, 383] on input "checkbox" at bounding box center [775, 377] width 11 height 11
checkbox input "true"
type input "1"
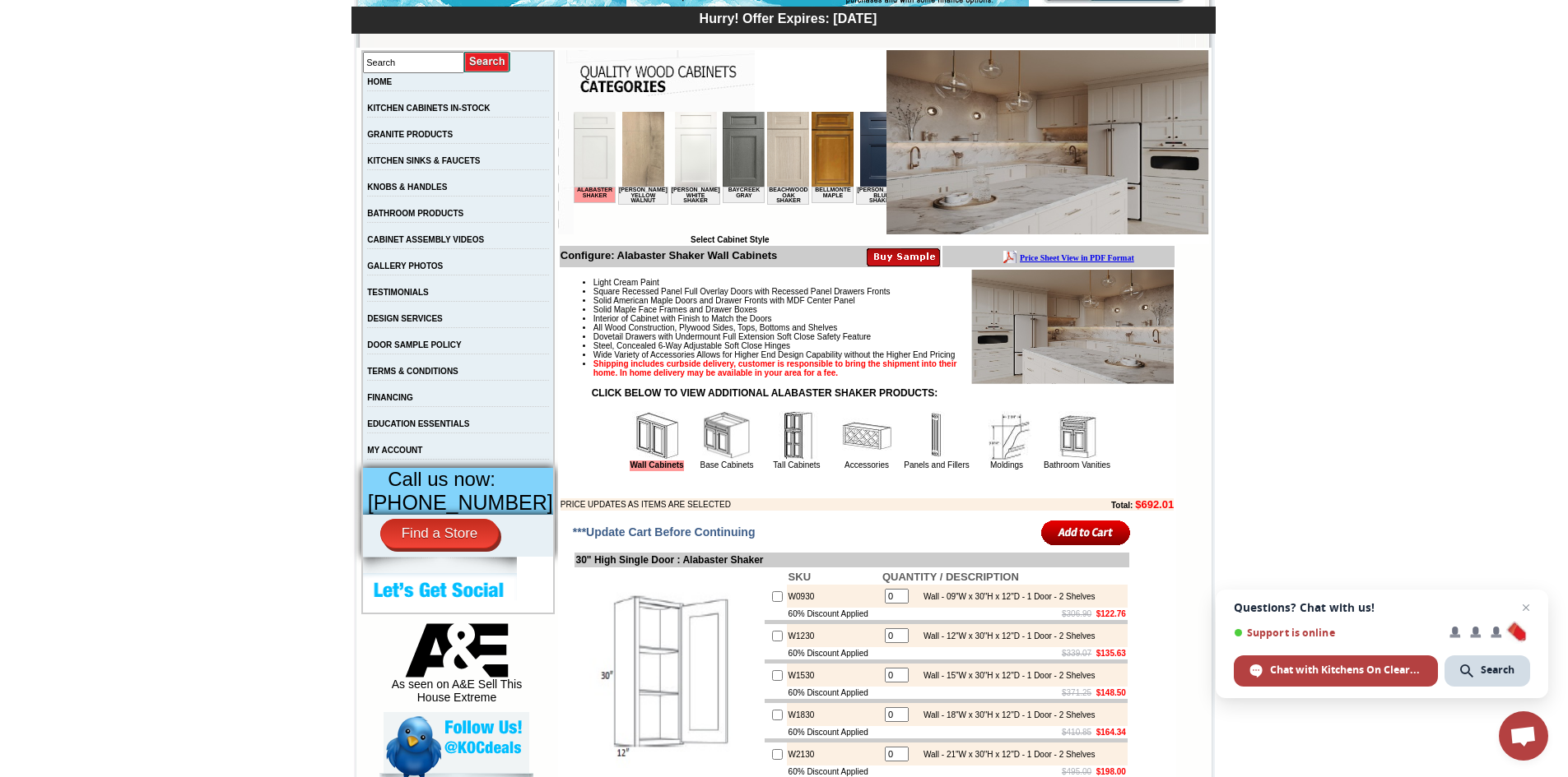
scroll to position [0, 0]
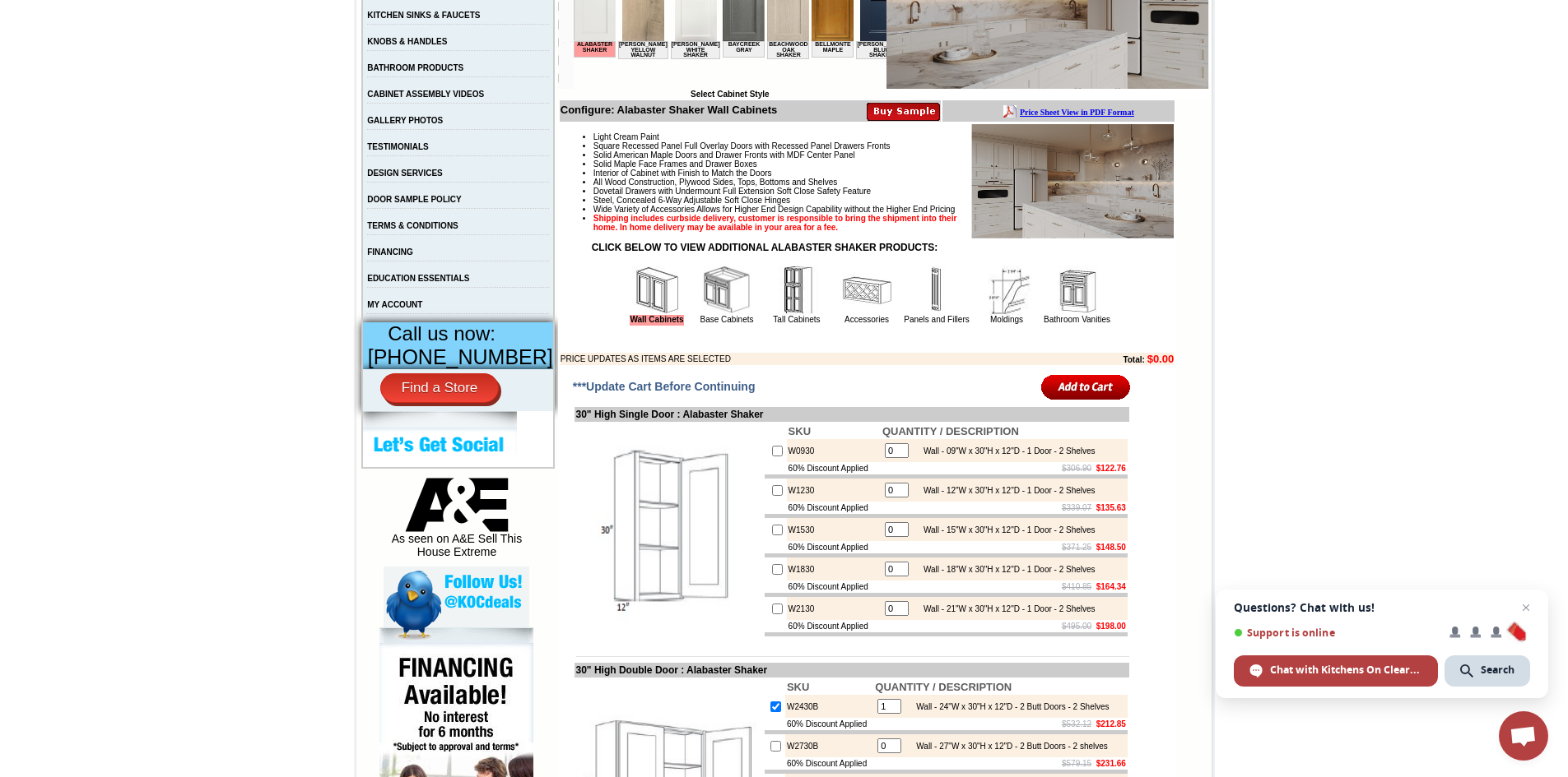
scroll to position [164, 0]
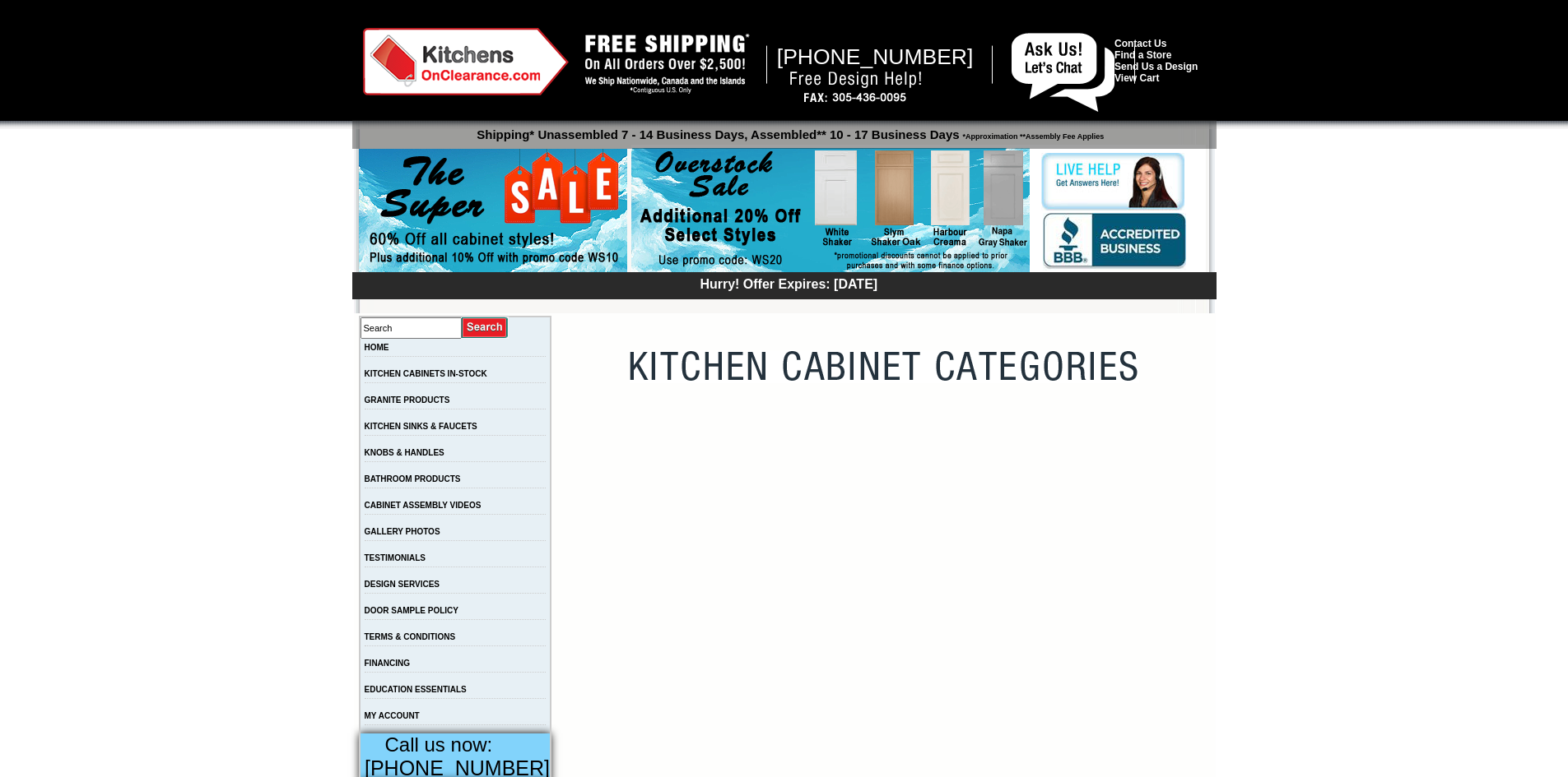
scroll to position [658, 0]
